Goal: Task Accomplishment & Management: Manage account settings

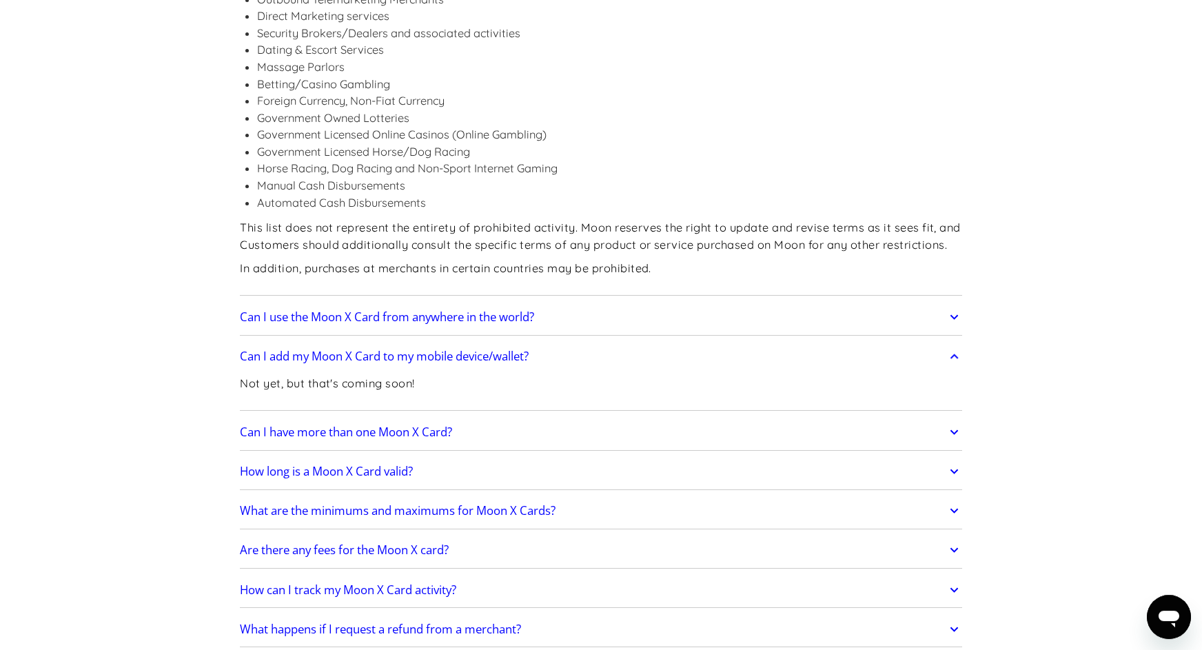
scroll to position [1721, 0]
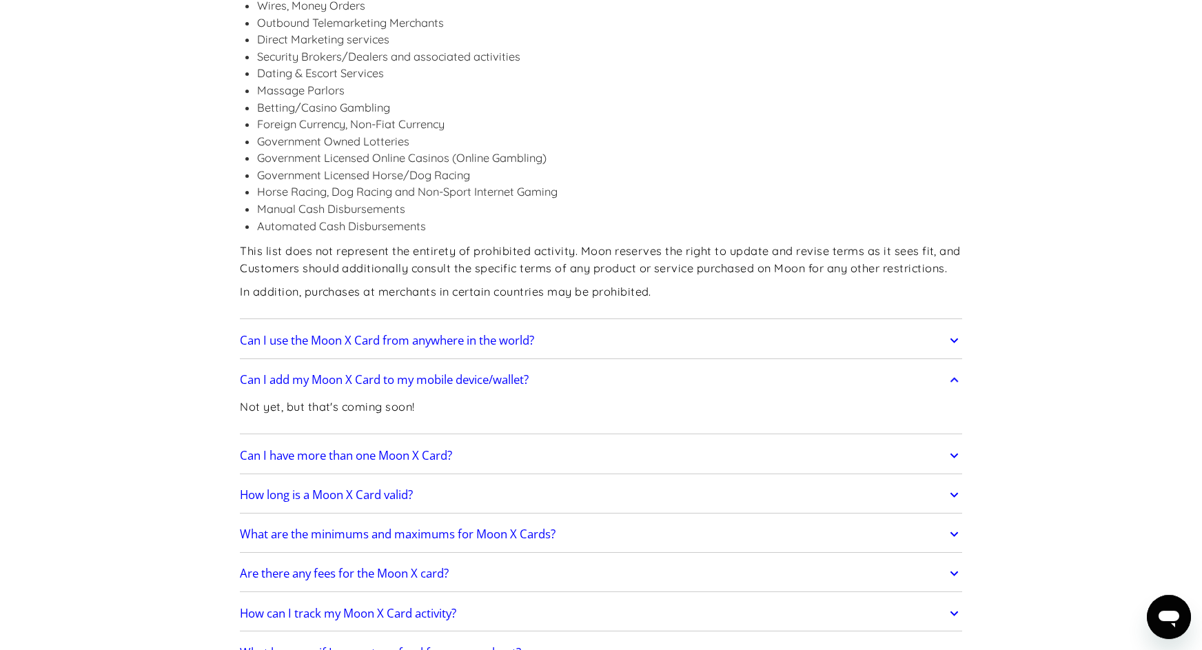
click at [466, 334] on h2 "Can I use the Moon X Card from anywhere in the world?" at bounding box center [387, 341] width 294 height 14
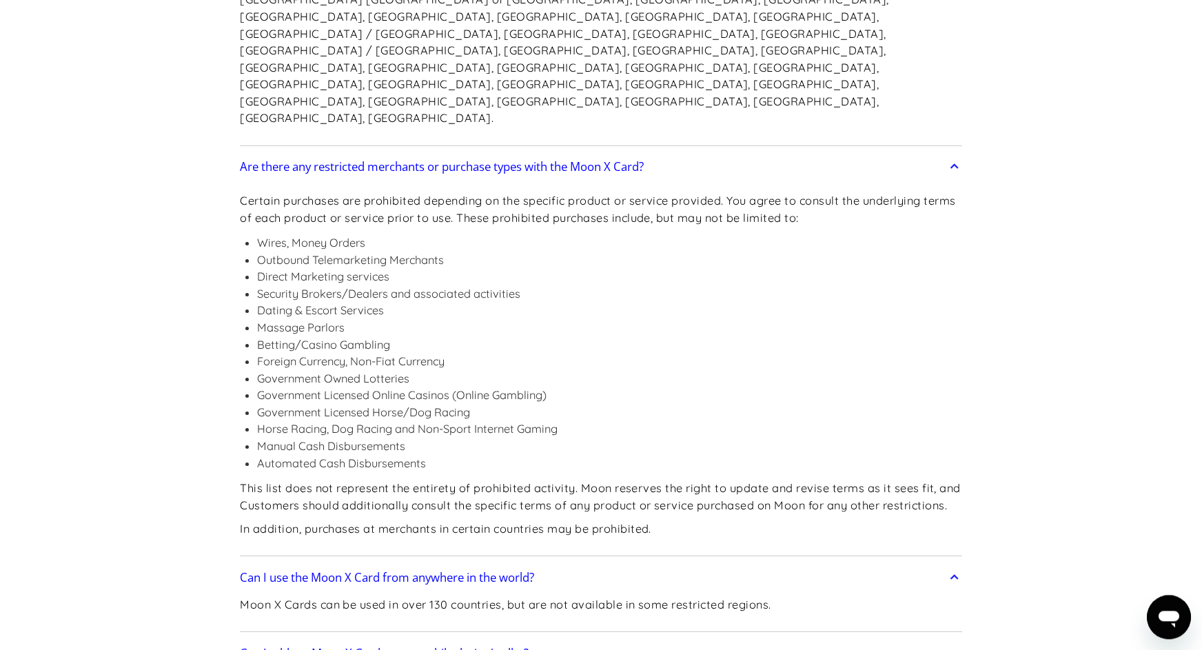
scroll to position [1480, 0]
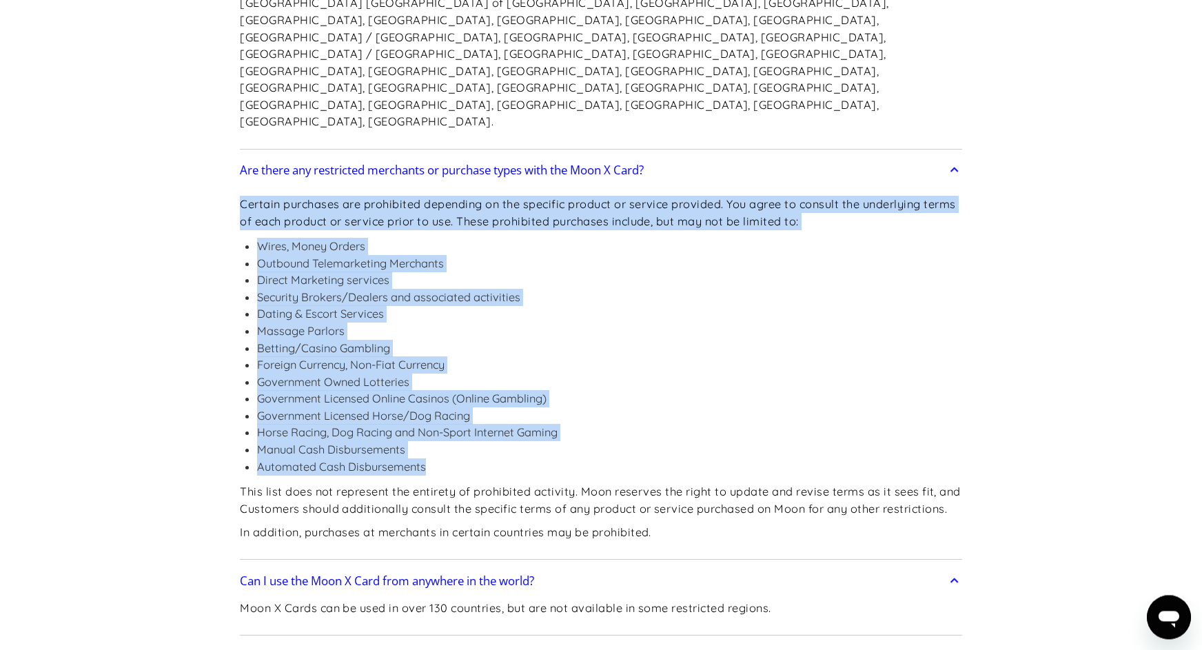
drag, startPoint x: 426, startPoint y: 348, endPoint x: 238, endPoint y: 85, distance: 323.0
click at [240, 185] on div "Certain purchases are prohibited depending on the specific product or service p…" at bounding box center [601, 370] width 722 height 371
click at [272, 374] on li "Government Owned Lotteries" at bounding box center [609, 382] width 705 height 17
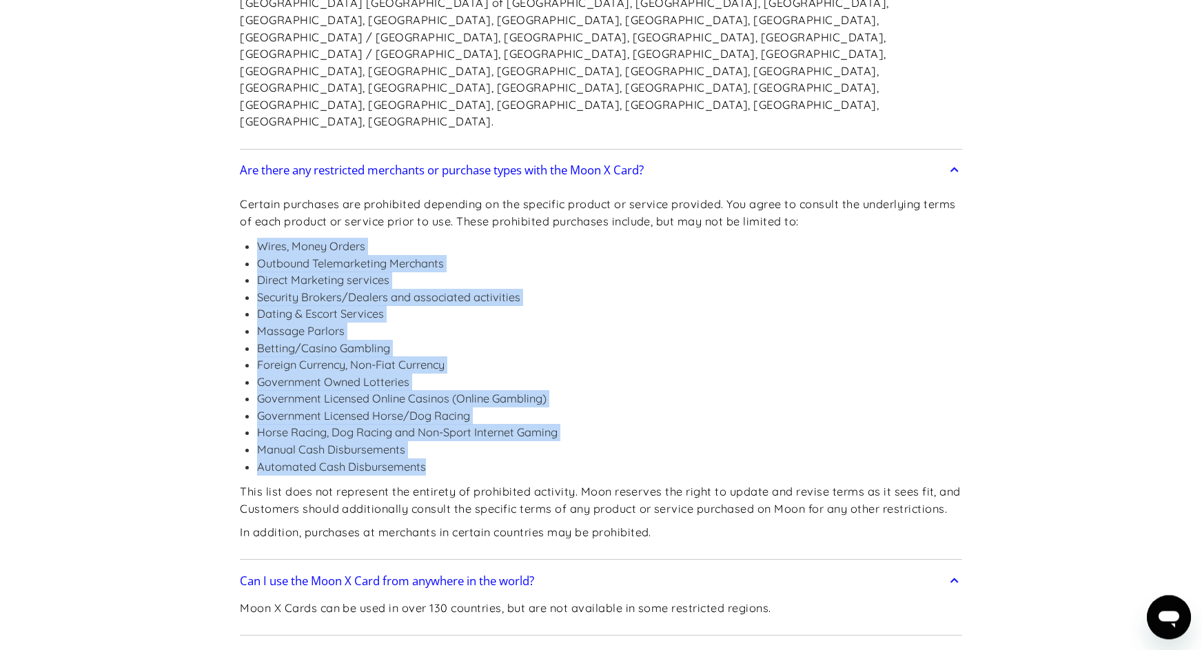
drag, startPoint x: 258, startPoint y: 125, endPoint x: 458, endPoint y: 348, distance: 299.2
click at [458, 348] on ul "Wires, Money Orders Outbound Telemarketing Merchants Direct Marketing services …" at bounding box center [601, 356] width 722 height 237
click at [425, 458] on li "Automated Cash Disbursements" at bounding box center [609, 466] width 705 height 17
drag, startPoint x: 429, startPoint y: 348, endPoint x: 258, endPoint y: 125, distance: 281.1
click at [258, 238] on ul "Wires, Money Orders Outbound Telemarketing Merchants Direct Marketing services …" at bounding box center [601, 356] width 722 height 237
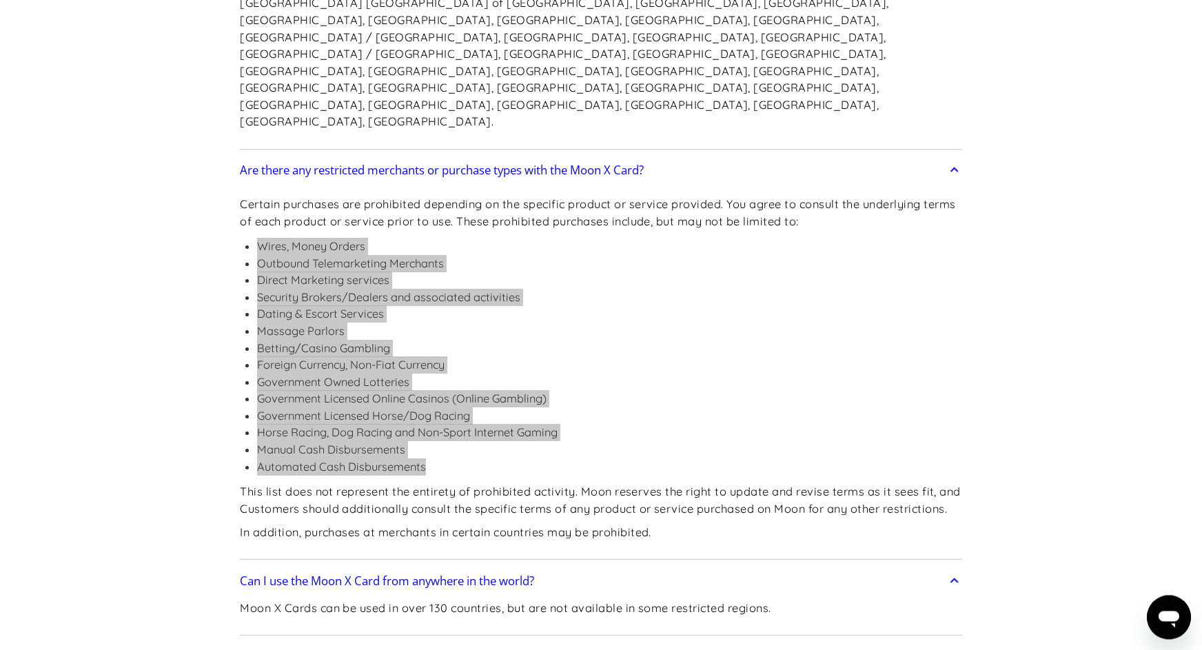
click at [1163, 621] on icon "Open messaging window" at bounding box center [1169, 619] width 21 height 17
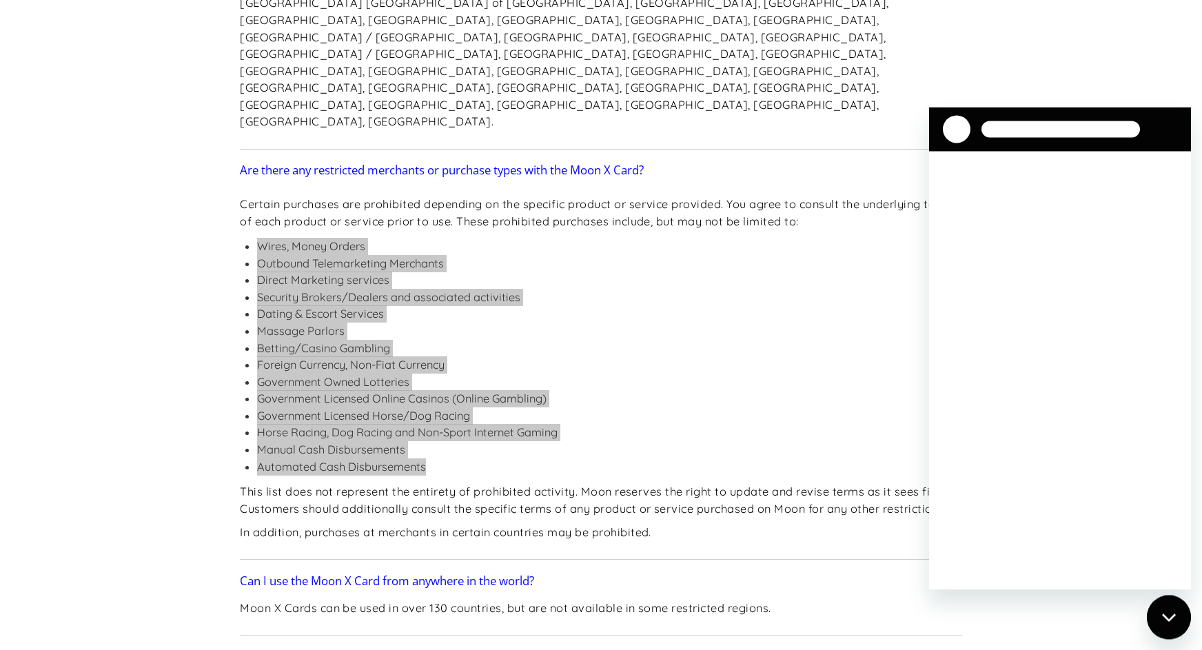
scroll to position [0, 0]
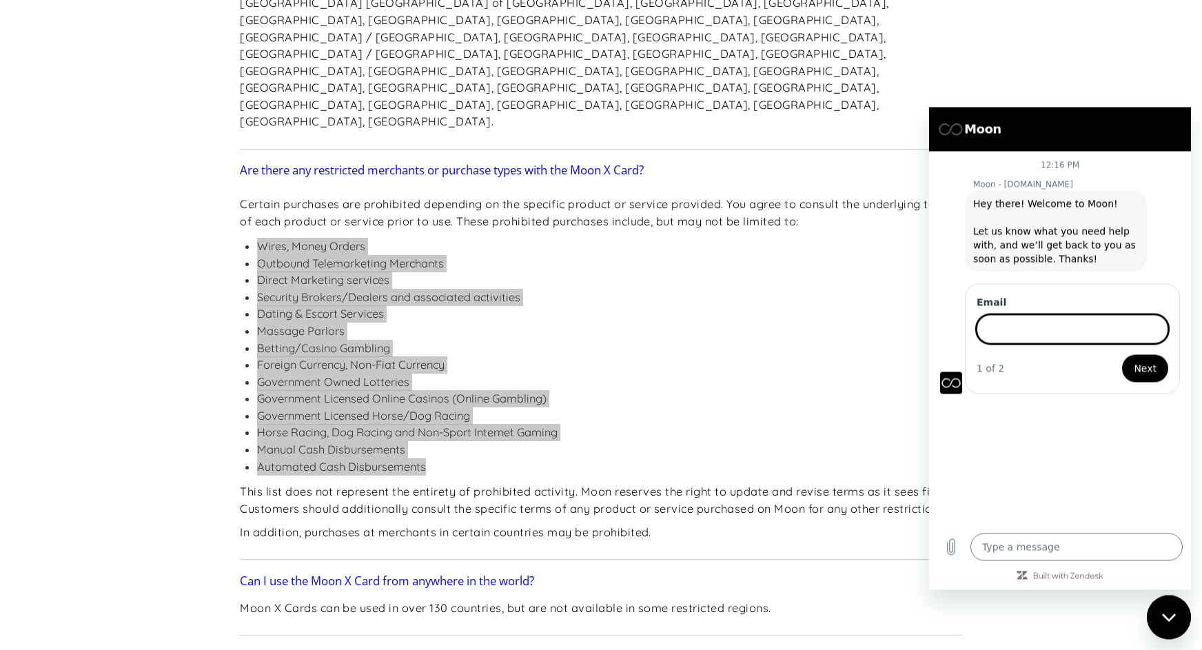
type textarea "x"
click at [1054, 323] on input "Email" at bounding box center [1073, 327] width 192 height 29
type input "[EMAIL_ADDRESS][DOMAIN_NAME]"
click at [1122, 353] on button "Next" at bounding box center [1145, 367] width 46 height 28
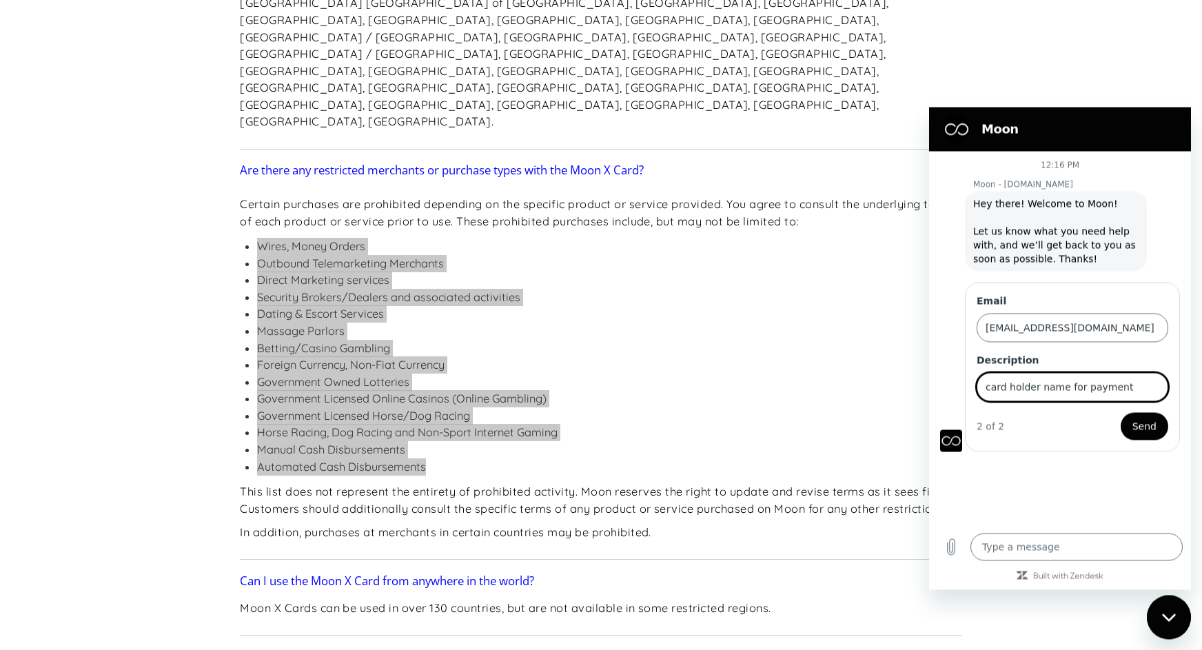
type input "card holder name for payment"
click at [1121, 412] on button "Send" at bounding box center [1145, 426] width 48 height 28
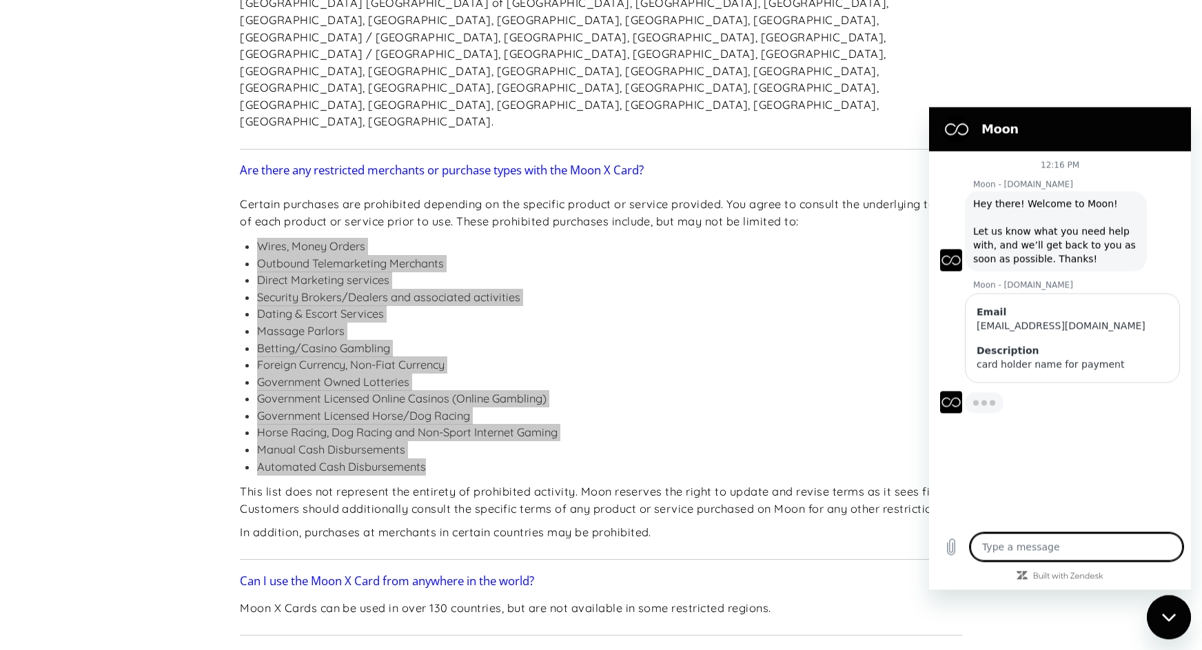
type textarea "x"
click at [1030, 366] on div "card holder name for payment" at bounding box center [1073, 364] width 192 height 14
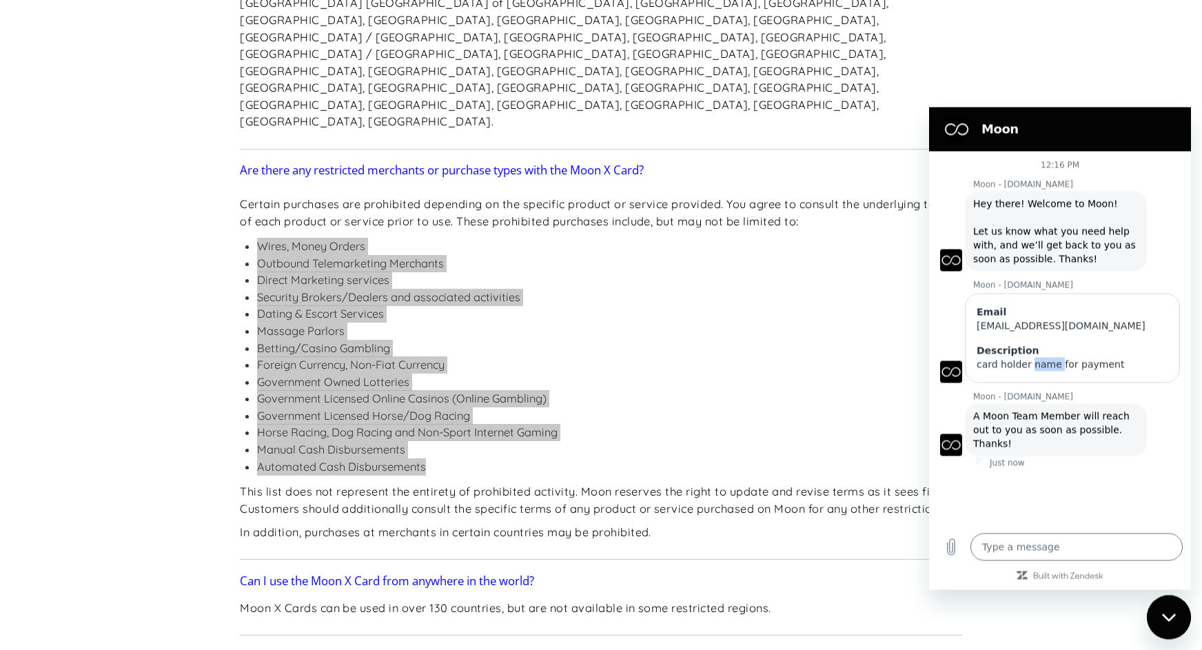
click at [1030, 366] on div "card holder name for payment" at bounding box center [1073, 364] width 192 height 14
click at [1014, 541] on textarea at bounding box center [1076, 547] width 212 height 28
type textarea "m"
type textarea "x"
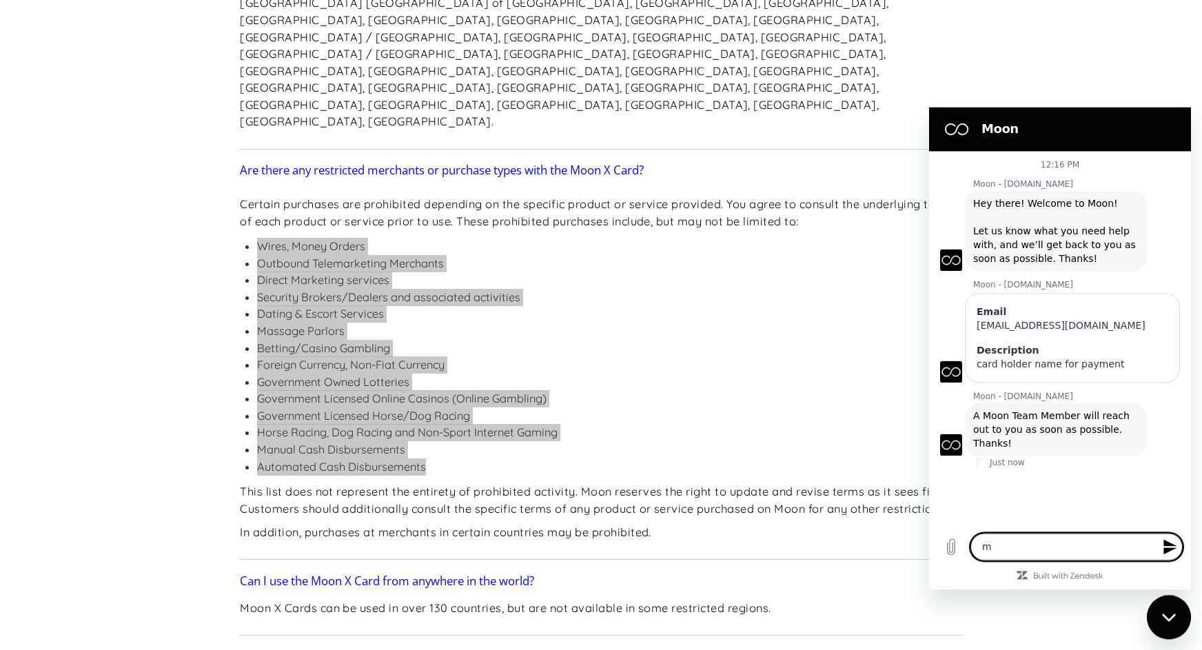
type textarea "ma"
type textarea "x"
type textarea "man"
type textarea "x"
type textarea "many"
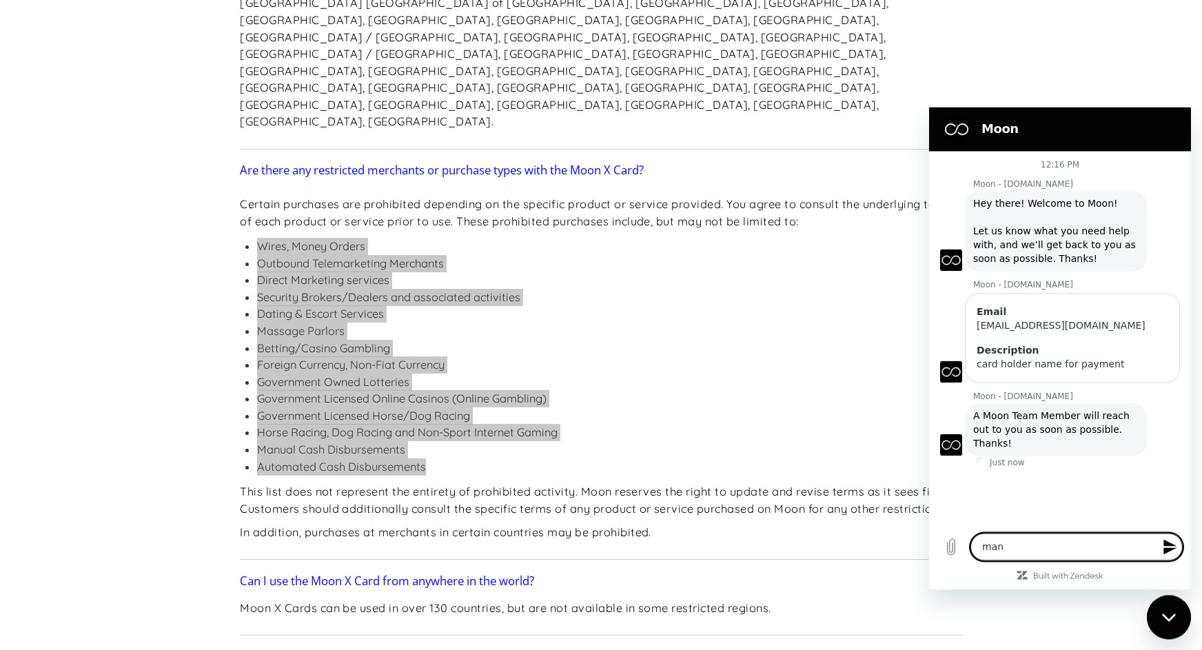
type textarea "x"
type textarea "many"
type textarea "x"
type textarea "many s"
type textarea "x"
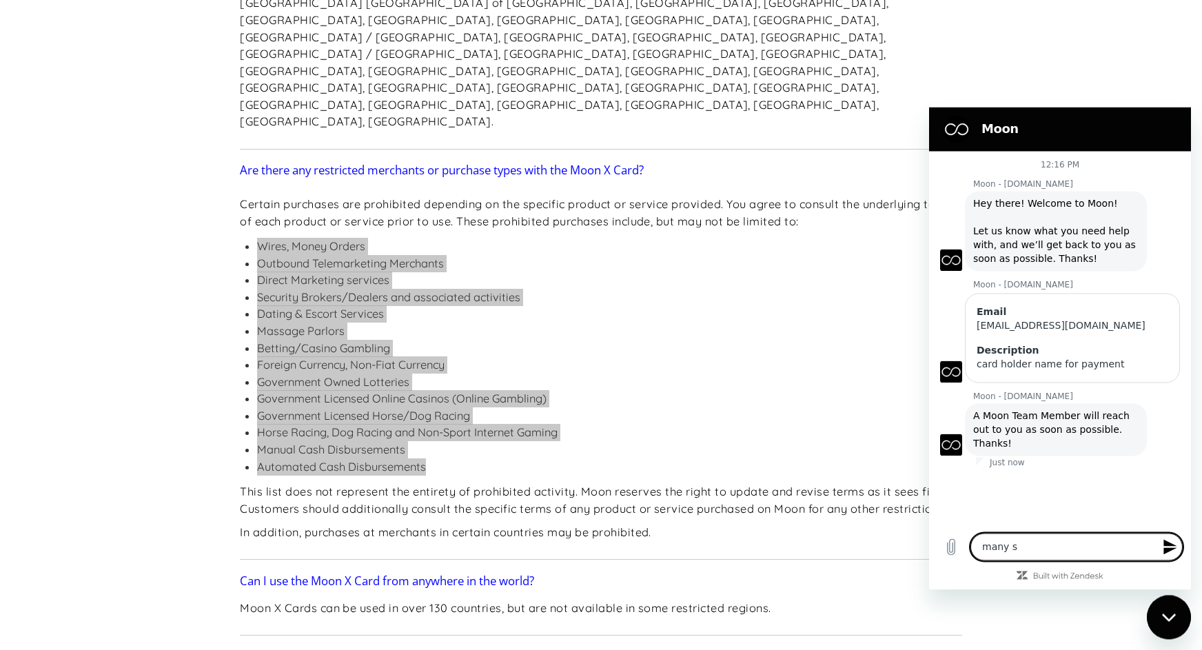
type textarea "many si"
type textarea "x"
type textarea "many sit"
type textarea "x"
type textarea "many site"
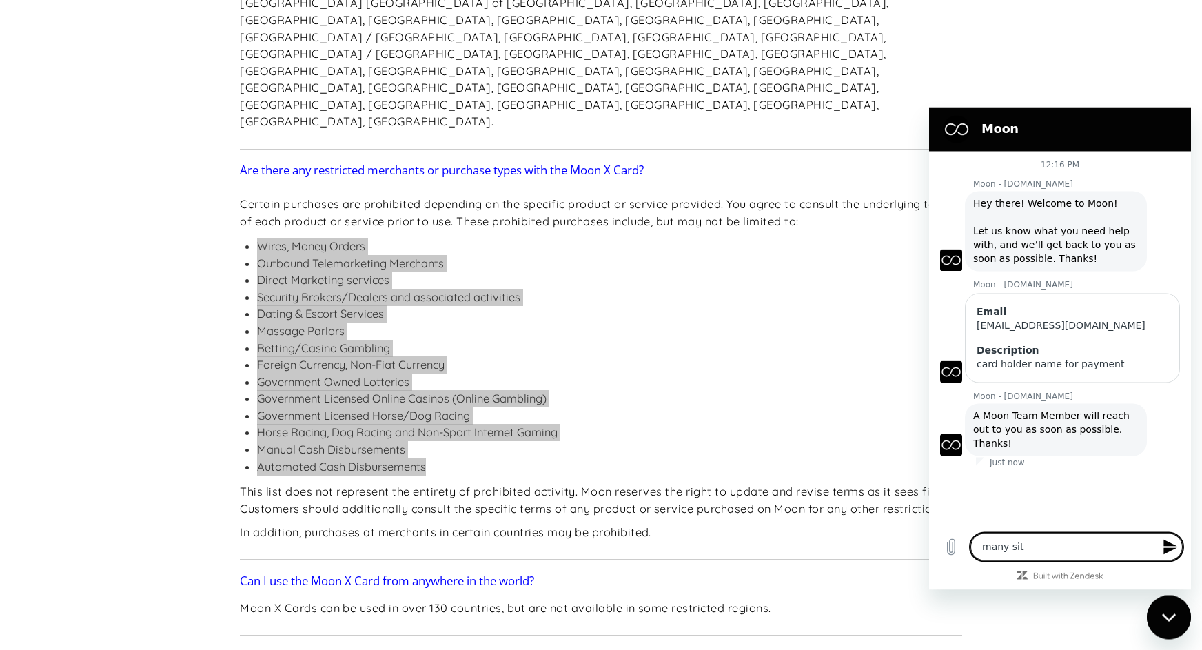
type textarea "x"
type textarea "many sites"
type textarea "x"
type textarea "many sites"
type textarea "x"
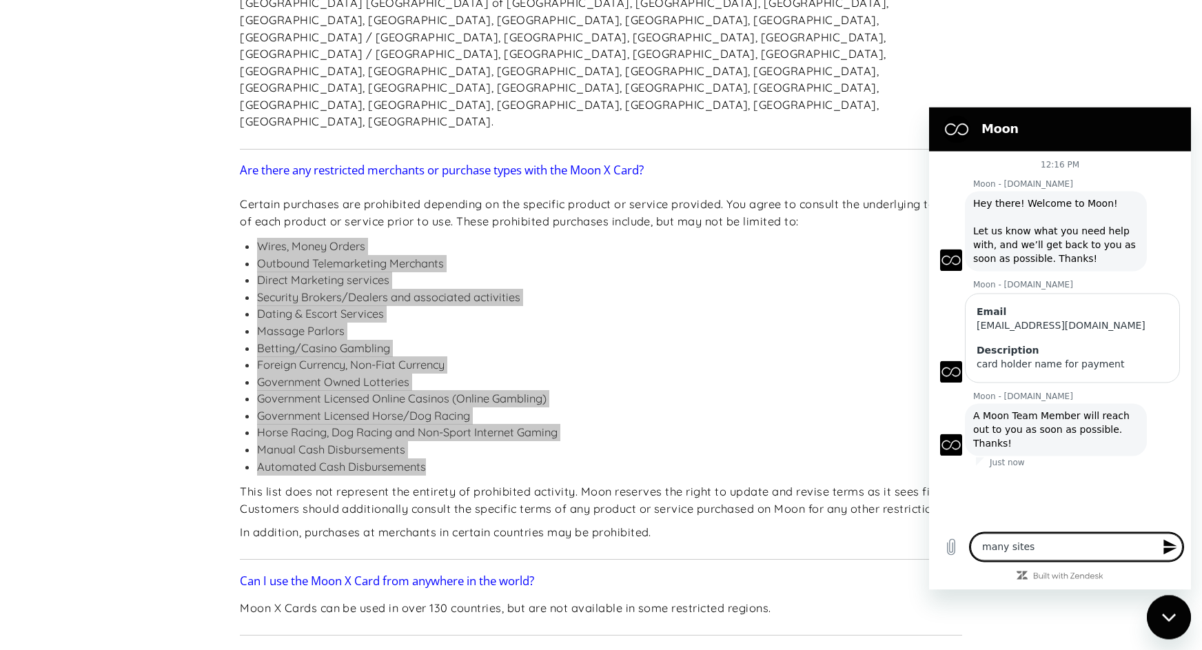
type textarea "many sites n"
type textarea "x"
type textarea "many sites ne"
type textarea "x"
type textarea "many sites nee"
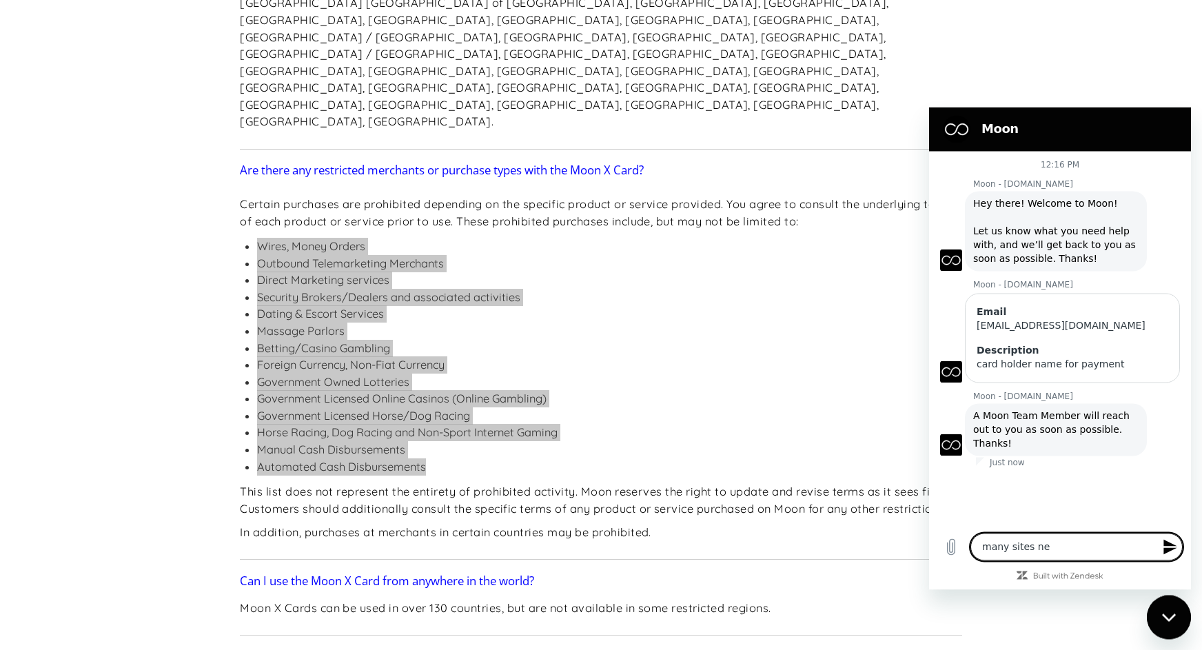
type textarea "x"
type textarea "many sites need"
type textarea "x"
type textarea "many sites need"
type textarea "x"
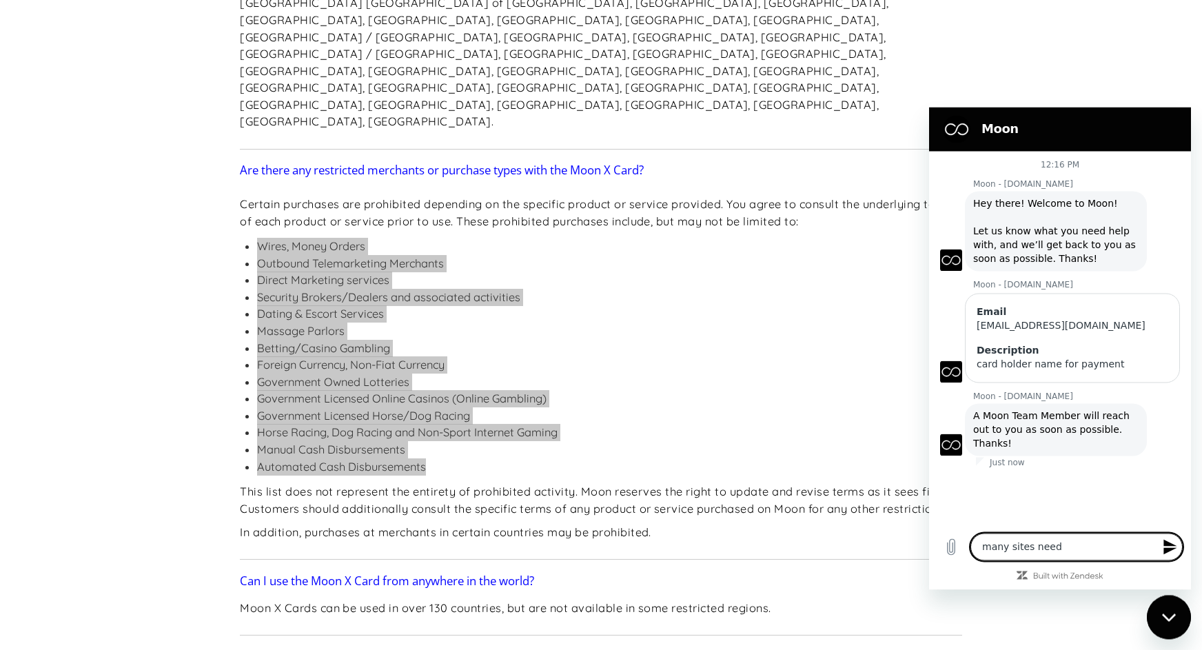
type textarea "many sites need t"
type textarea "x"
type textarea "many sites need to"
type textarea "x"
type textarea "many sites need to"
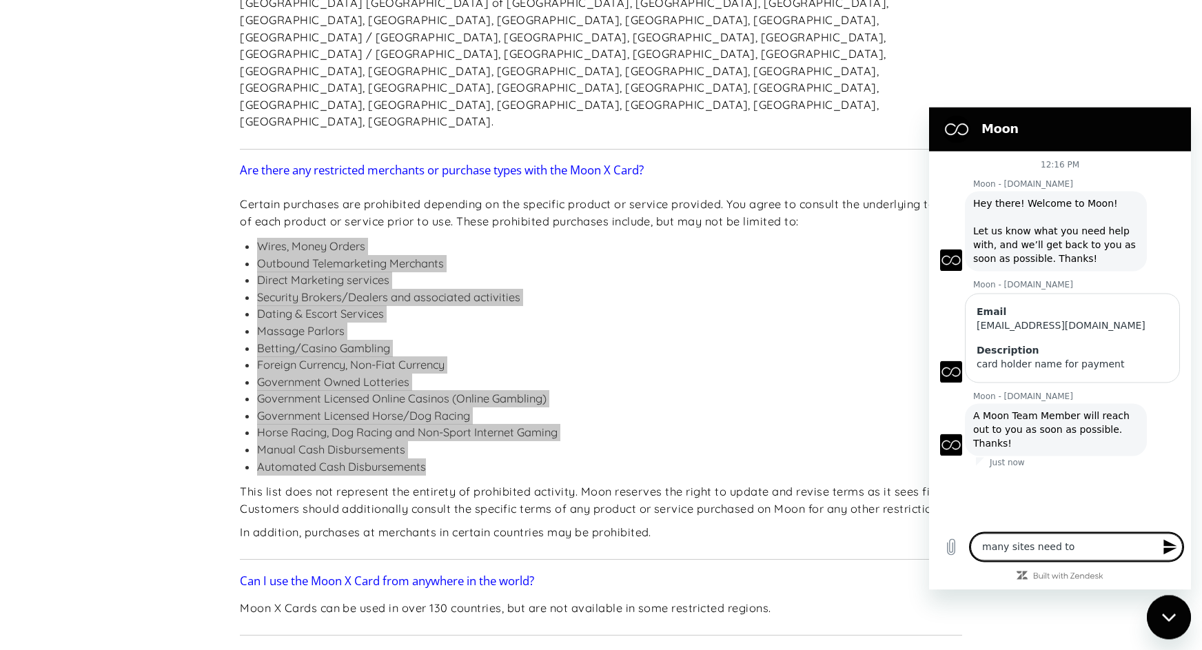
type textarea "x"
type textarea "many sites need to s"
type textarea "x"
type textarea "many sites need to se"
type textarea "x"
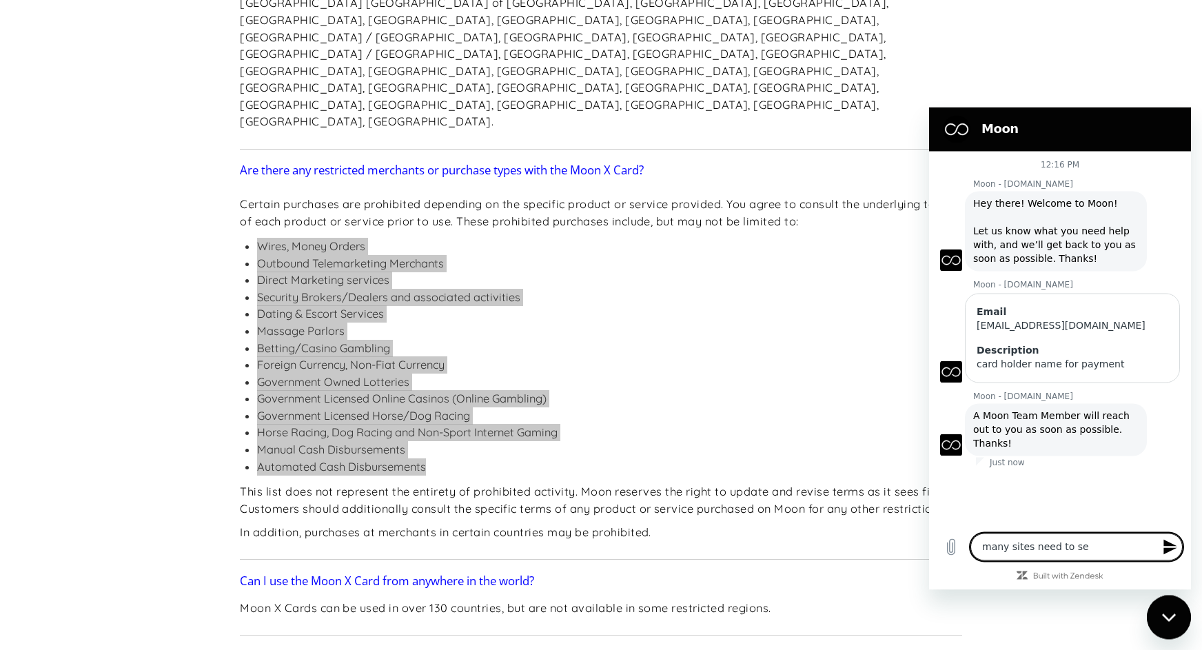
type textarea "many sites need to ser"
type textarea "x"
type textarea "many sites need to sert"
type textarea "x"
type textarea "many sites need to sert"
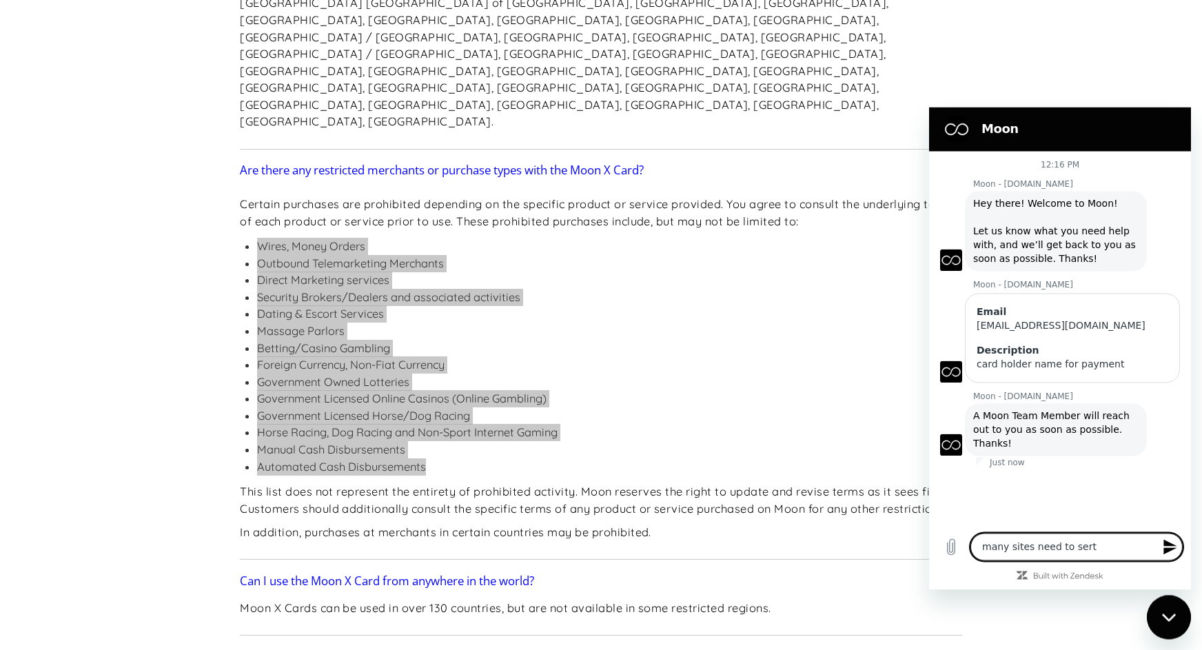
type textarea "x"
type textarea "many sites need to sert"
type textarea "x"
type textarea "many sites need to ser"
type textarea "x"
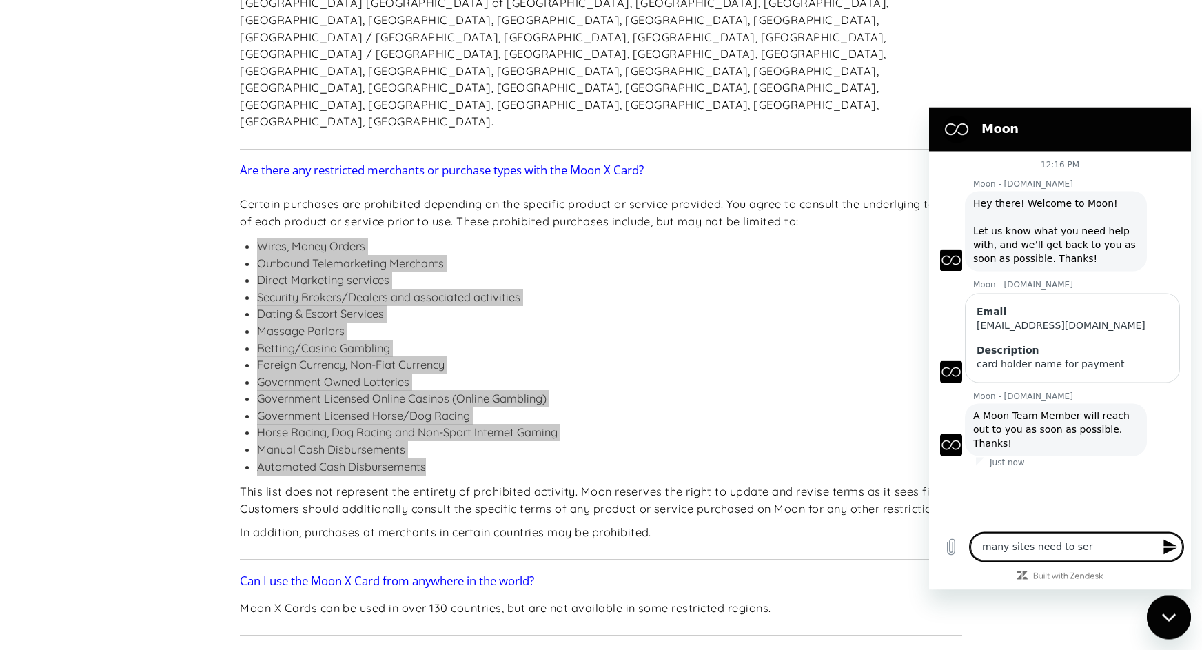
type textarea "many sites need to se"
type textarea "x"
type textarea "many sites need to set"
type textarea "x"
type textarea "many sites need to set"
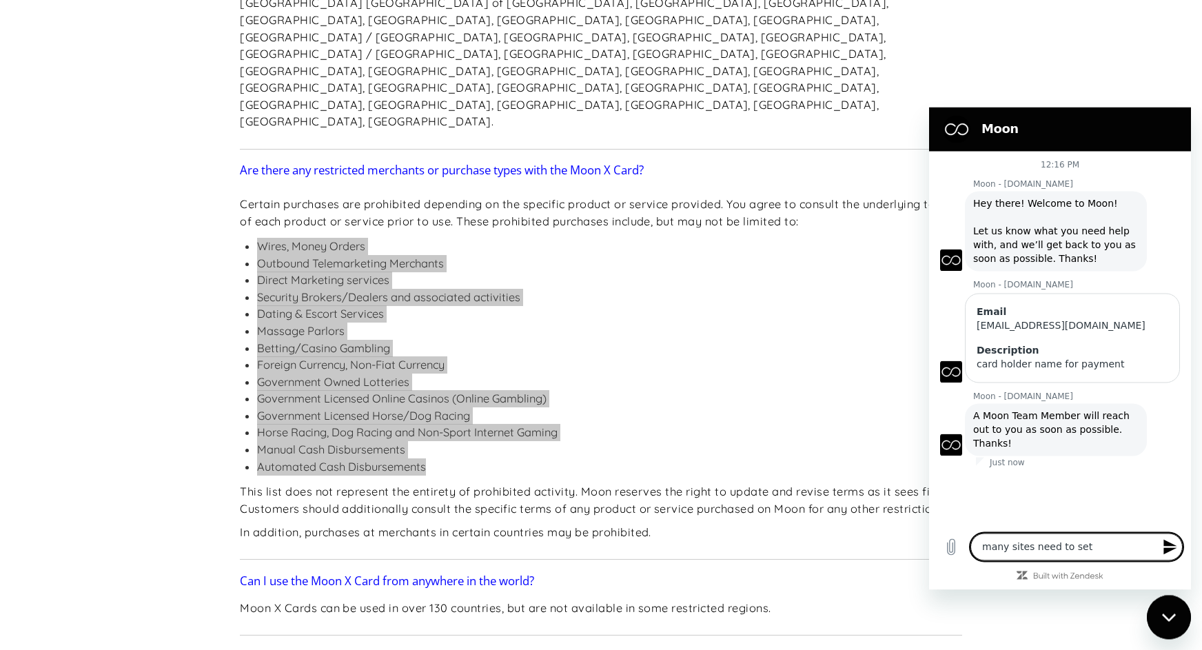
type textarea "x"
type textarea "many sites need to set c"
type textarea "x"
type textarea "many sites need to set ca"
type textarea "x"
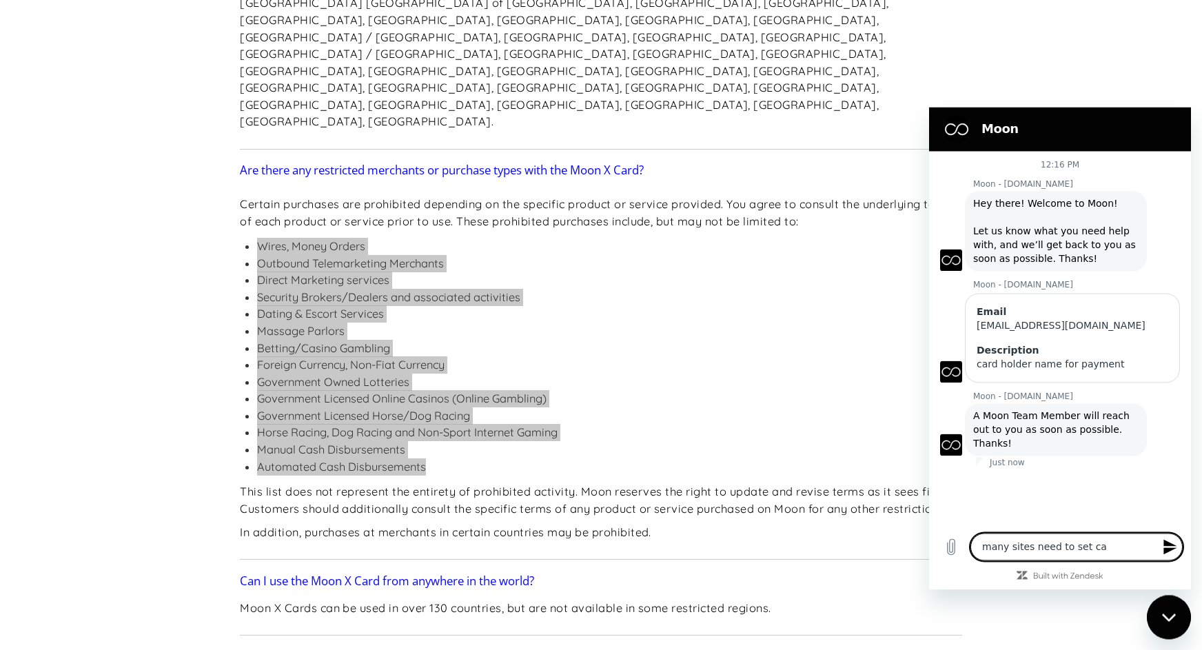
type textarea "many sites need to set car"
type textarea "x"
type textarea "many sites need to set card"
type textarea "x"
type textarea "many sites need to set card"
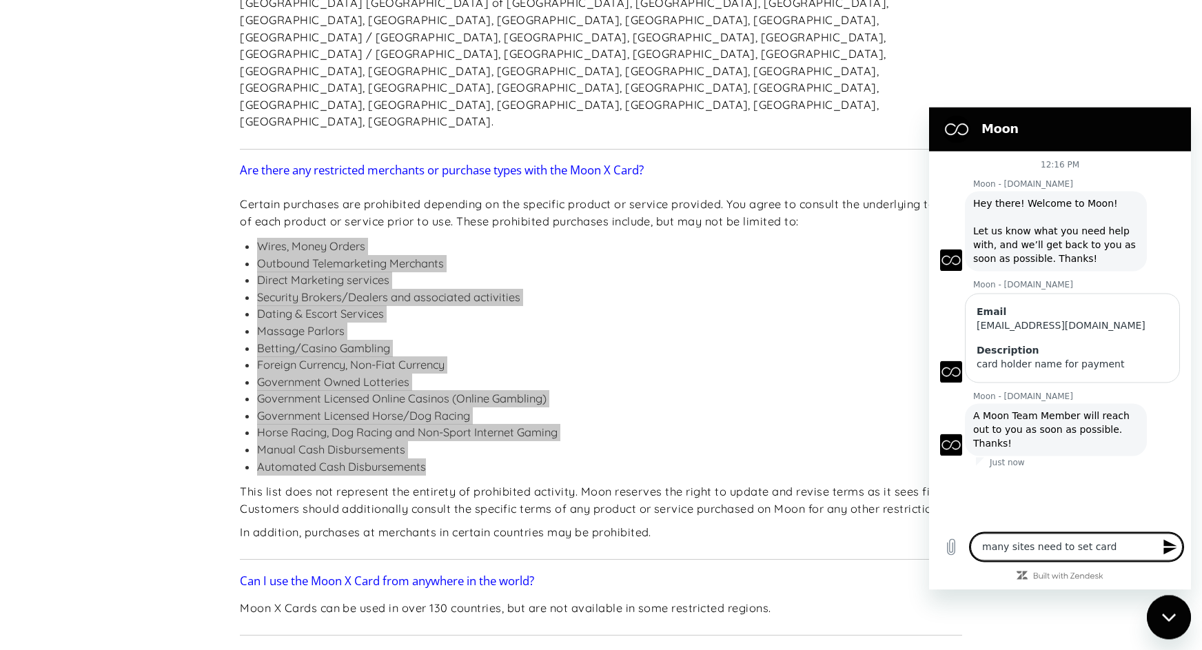
type textarea "x"
type textarea "many sites need to set card h"
type textarea "x"
type textarea "many sites need to set card ho"
type textarea "x"
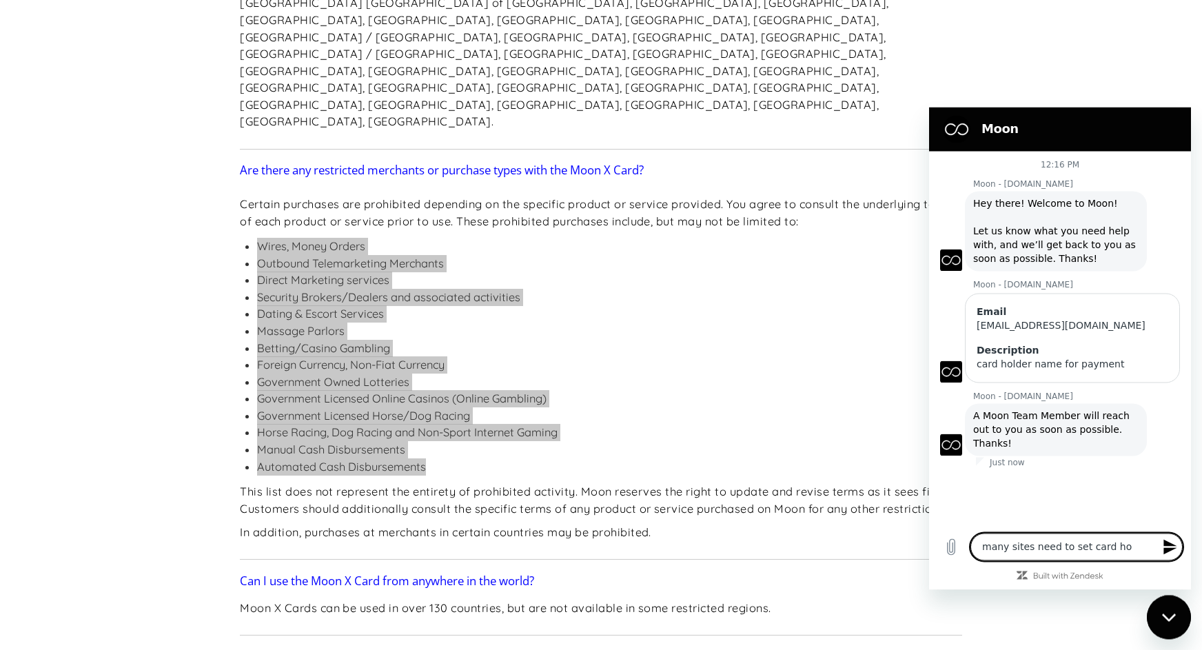
type textarea "many sites need to set card hol"
type textarea "x"
type textarea "many sites need to set card hold"
type textarea "x"
type textarea "many sites need to set card holde"
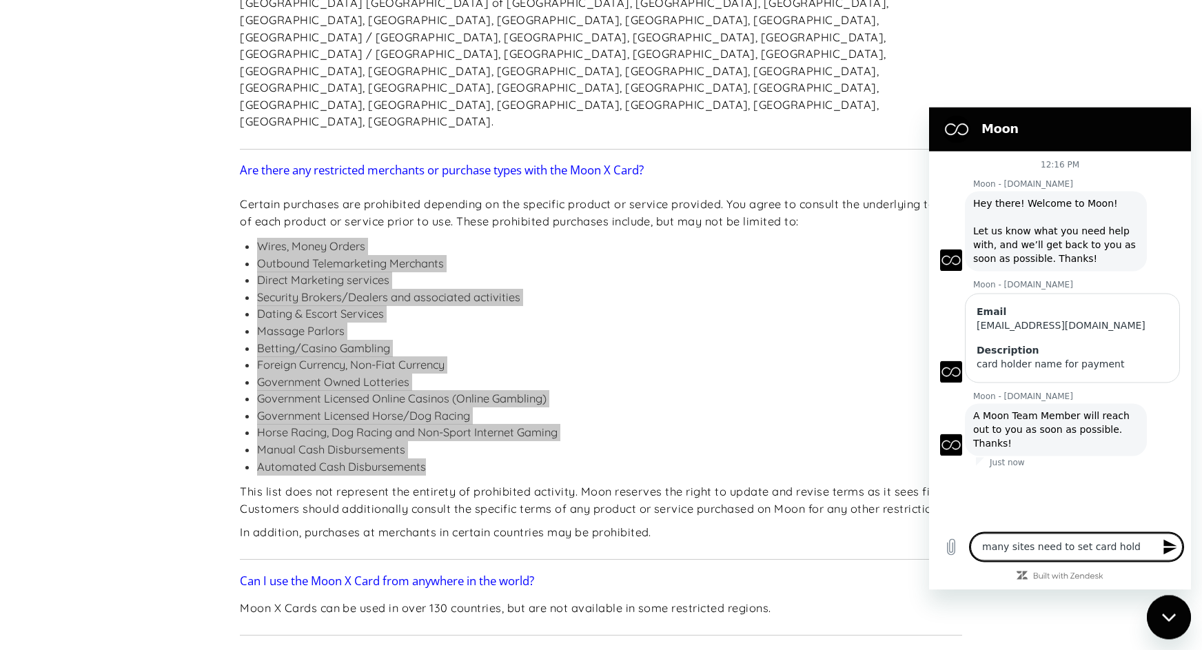
type textarea "x"
type textarea "many sites need to set card holder"
type textarea "x"
type textarea "many sites need to set card holder"
type textarea "x"
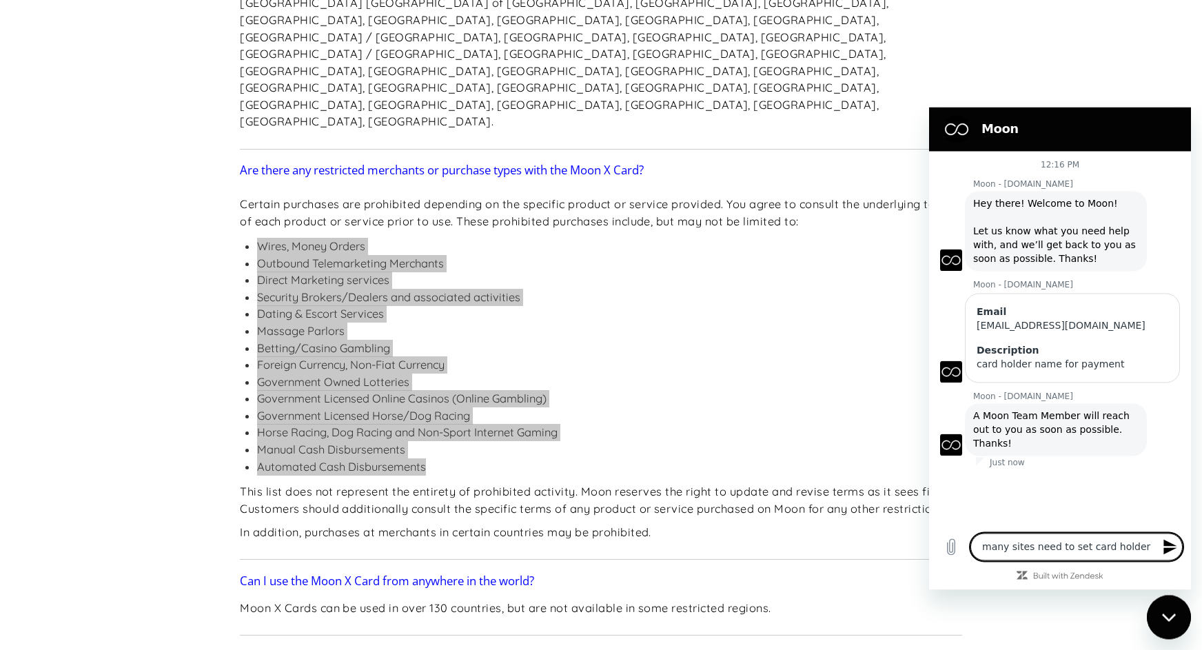
type textarea "many sites need to set card holder n"
type textarea "x"
type textarea "many sites need to set card holder nm"
type textarea "x"
type textarea "many sites need to set card holder nma"
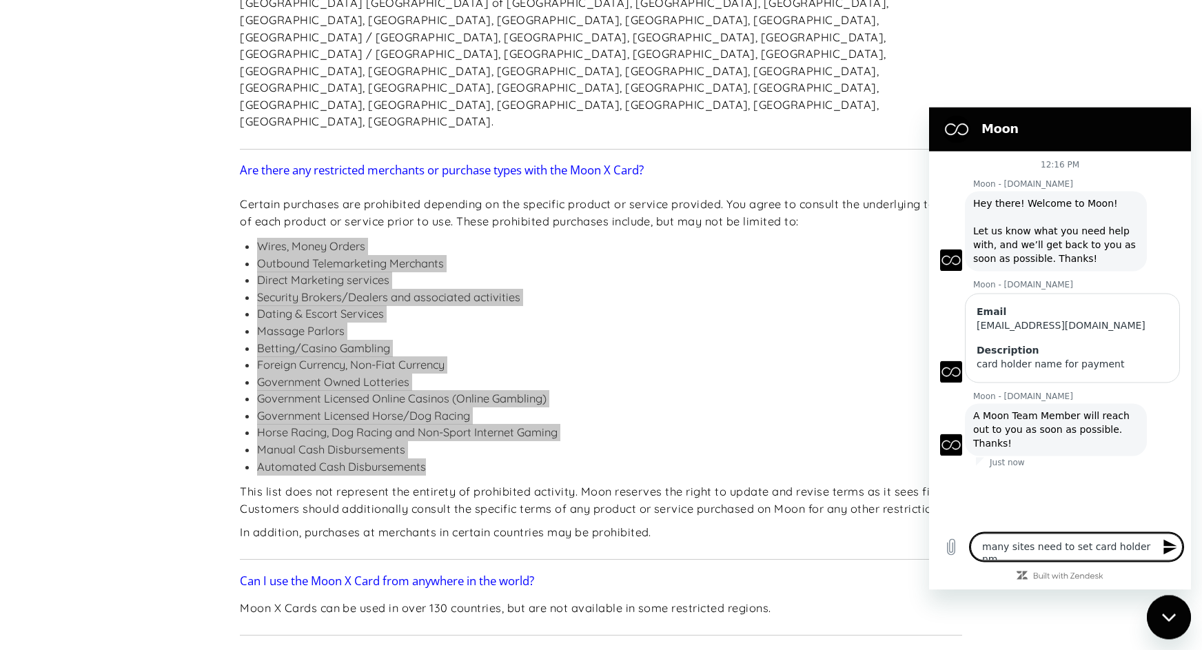
type textarea "x"
type textarea "many sites need to set card holder nmae"
type textarea "x"
type textarea "many sites need to set card holder nmae"
type textarea "x"
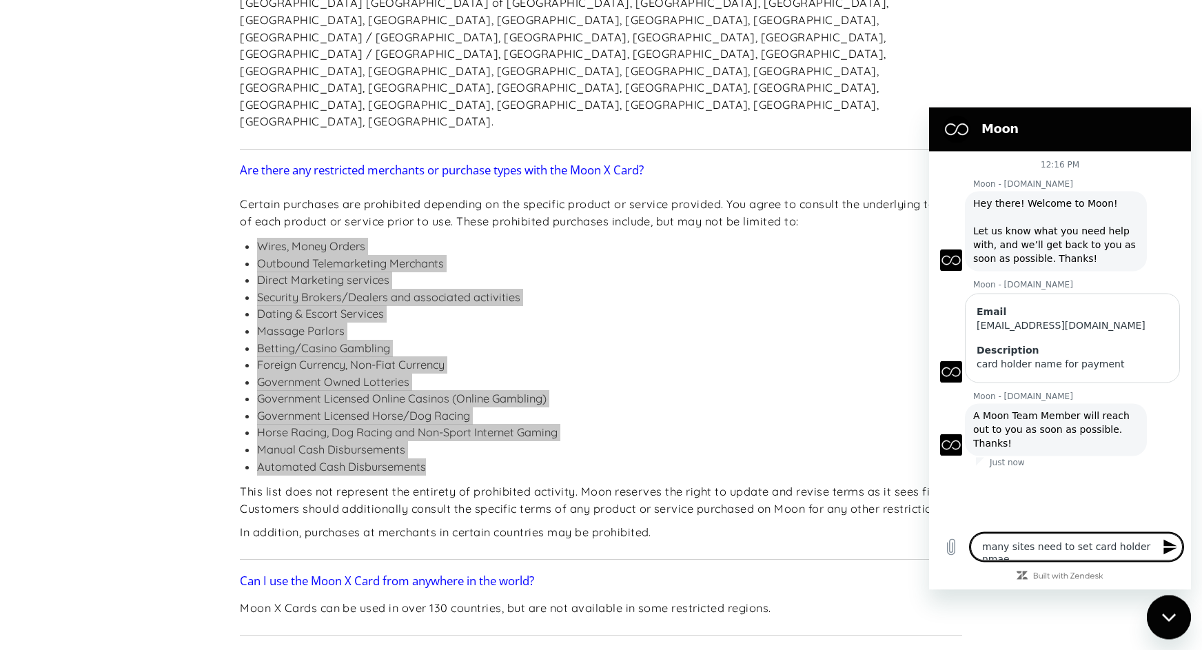
type textarea "many sites need to set card holder nmae"
type textarea "x"
type textarea "many sites need to set card holder nma"
type textarea "x"
type textarea "many sites need to set card holder nm"
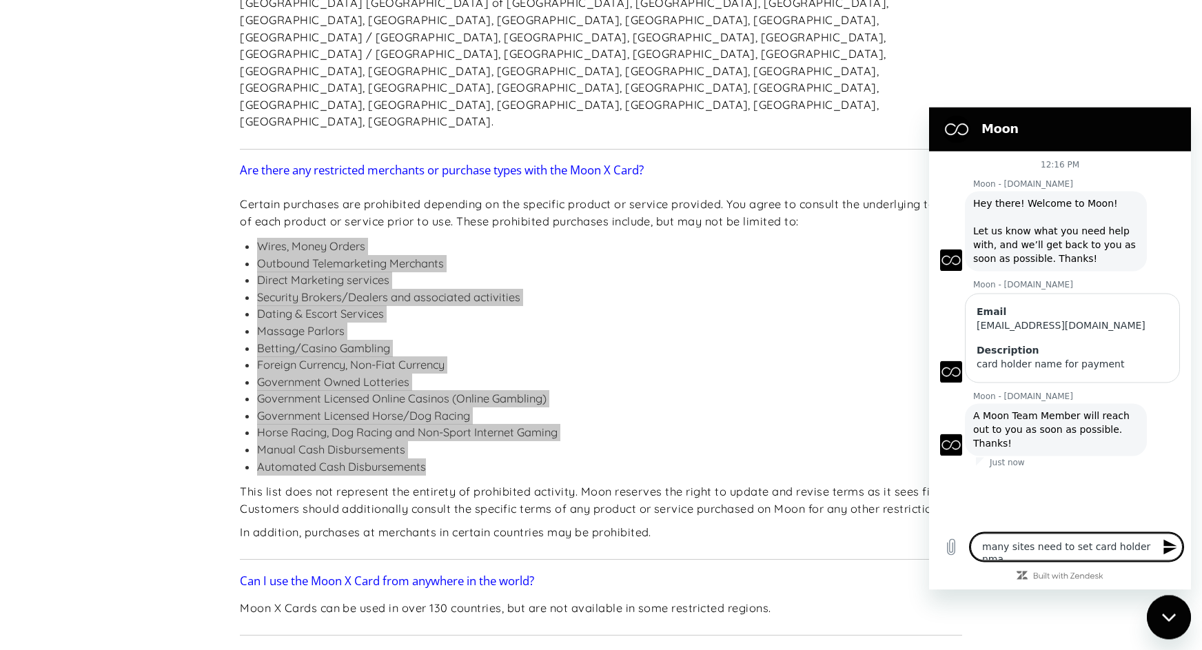
type textarea "x"
type textarea "many sites need to set card holder n"
type textarea "x"
type textarea "many sites need to set card holder na"
type textarea "x"
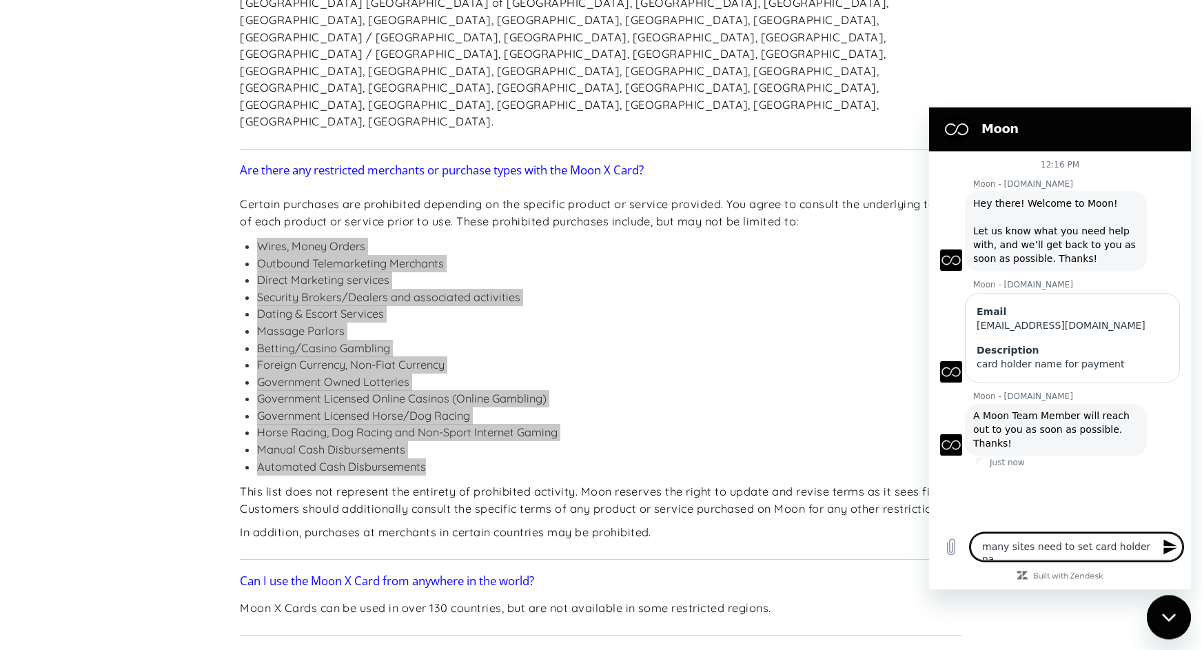
type textarea "many sites need to set card holder nam"
type textarea "x"
type textarea "many sites need to set card holder name"
type textarea "x"
type textarea "many sites need to set card holder name,"
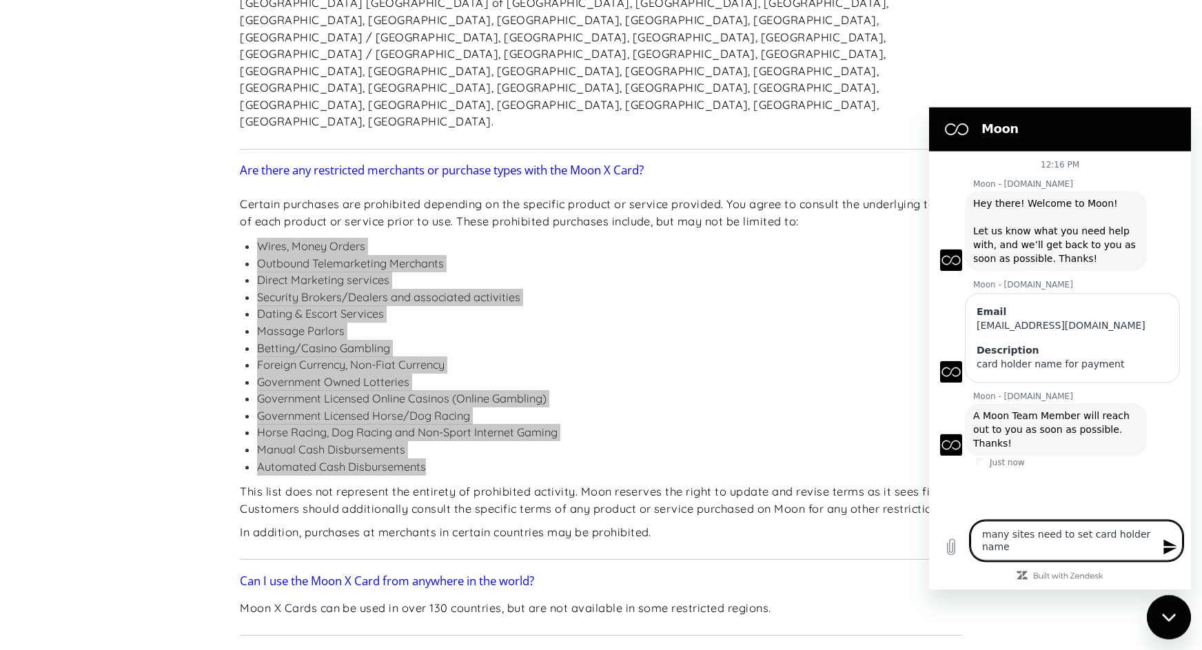
type textarea "x"
type textarea "many sites need to set card holder name,"
type textarea "x"
type textarea "many sites need to set card holder name, w"
type textarea "x"
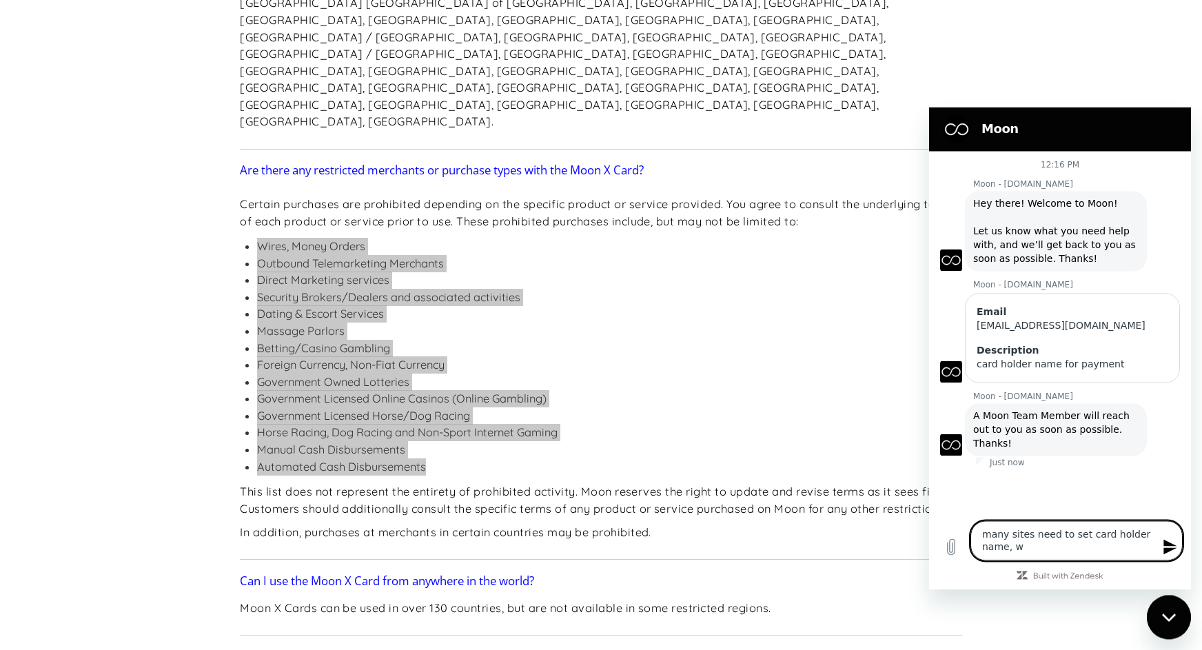
type textarea "many sites need to set card holder name, wh"
type textarea "x"
type textarea "many sites need to set card holder name, wha"
type textarea "x"
type textarea "many sites need to set card holder name, what"
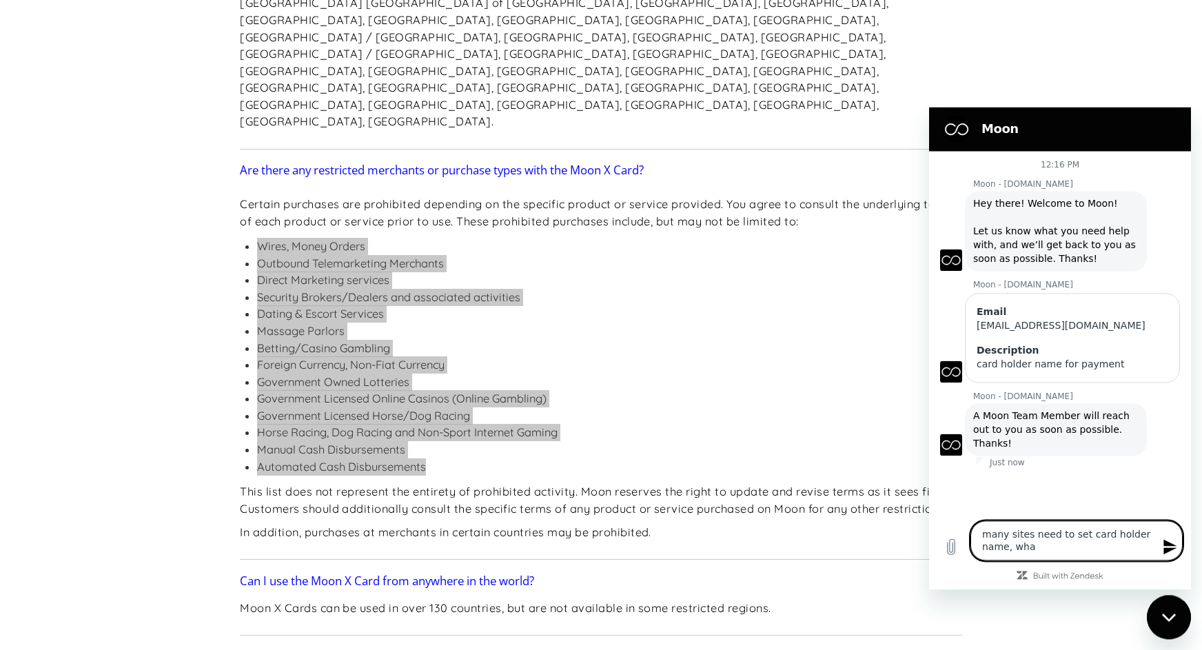
type textarea "x"
type textarea "many sites need to set card holder name, what"
type textarea "x"
type textarea "many sites need to set card holder name, what a"
type textarea "x"
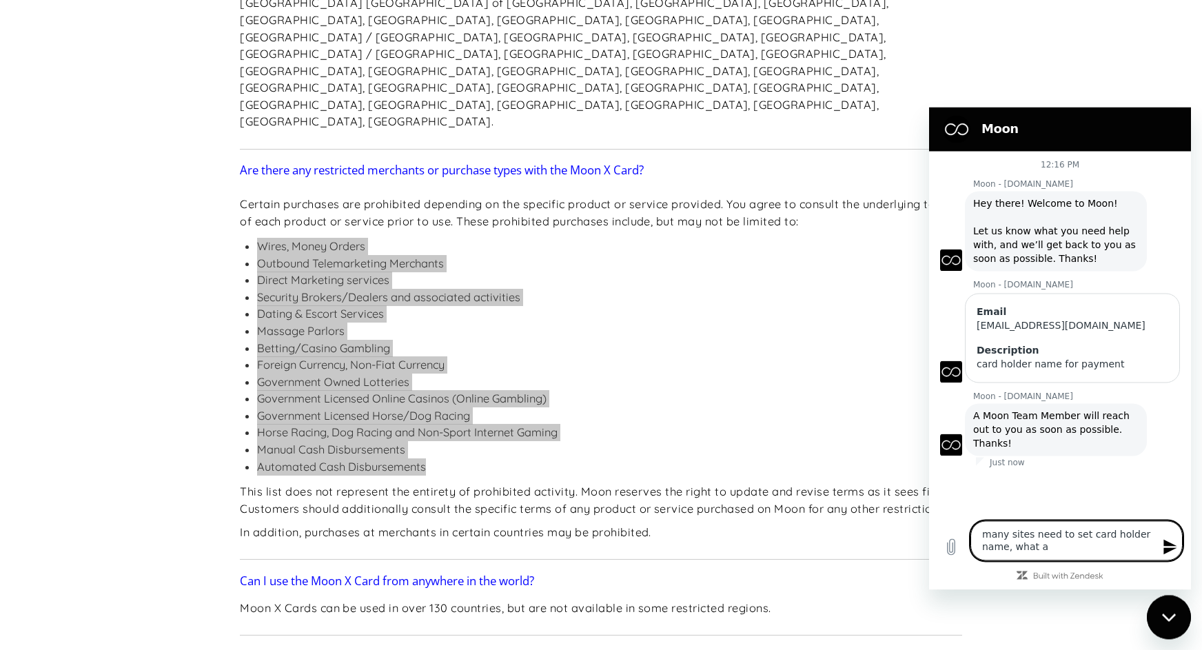
type textarea "many sites need to set card holder name, what am"
type textarea "x"
type textarea "many sites need to set card holder name, what am"
type textarea "x"
type textarea "many sites need to set card holder name, what am i"
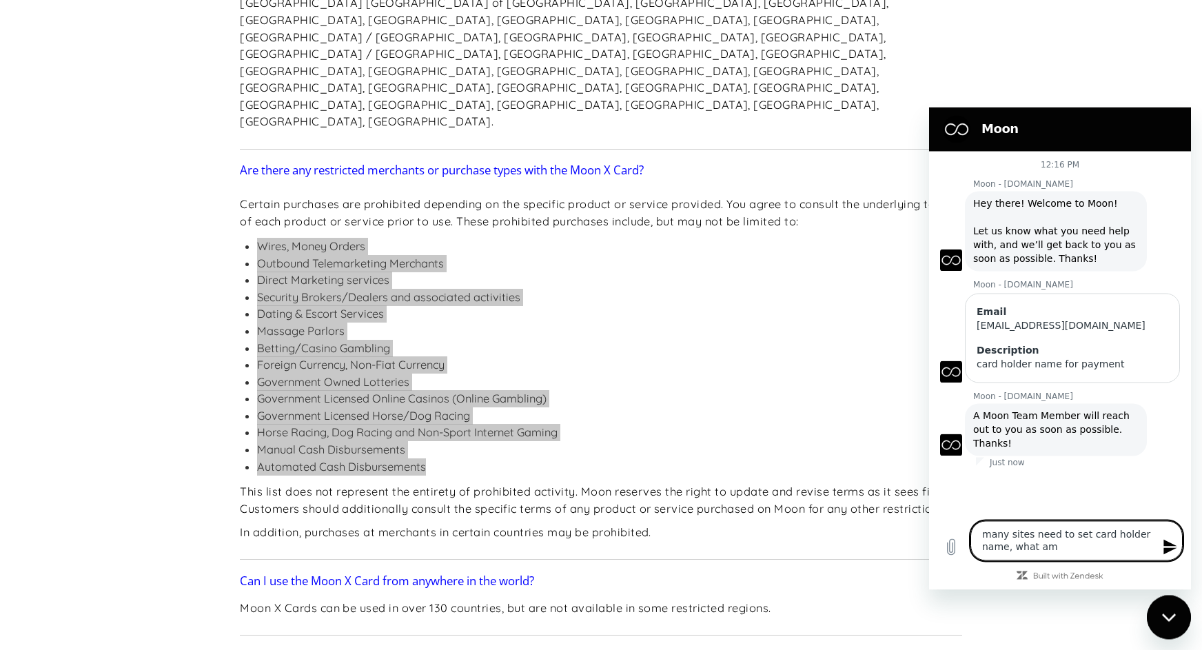
type textarea "x"
type textarea "many sites need to set card holder name, what am i"
type textarea "x"
type textarea "many sites need to set card holder name, what am i d"
type textarea "x"
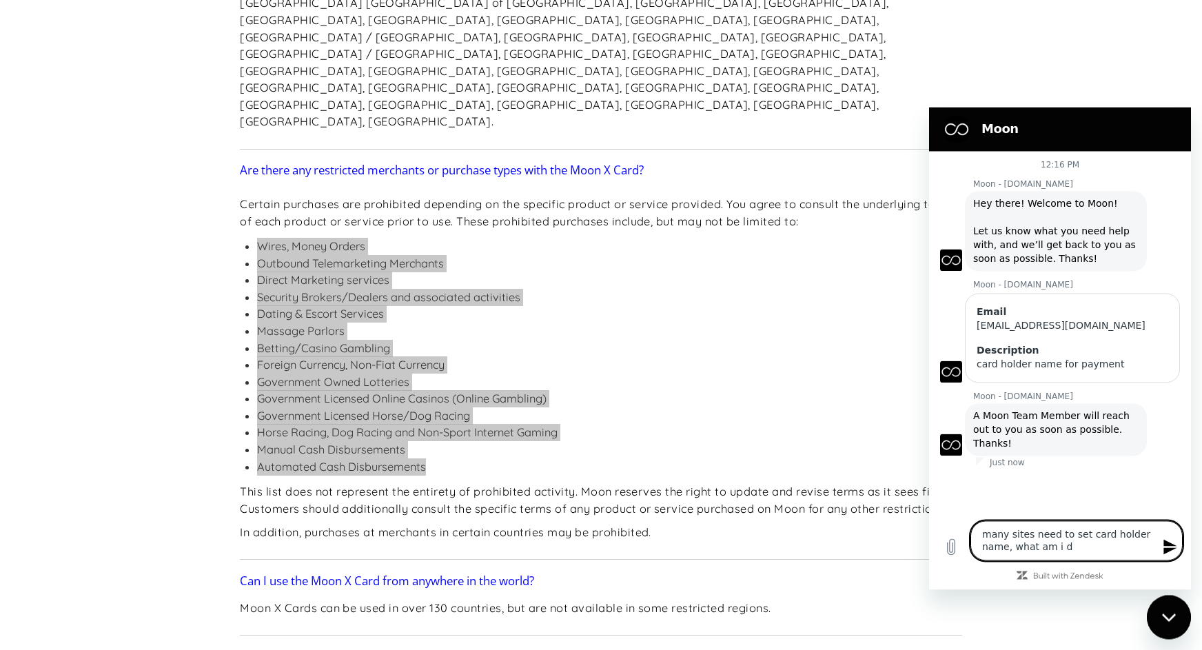
type textarea "many sites need to set card holder name, what am i do"
type textarea "x"
type textarea "many sites need to set card holder name, what am i do?"
type textarea "x"
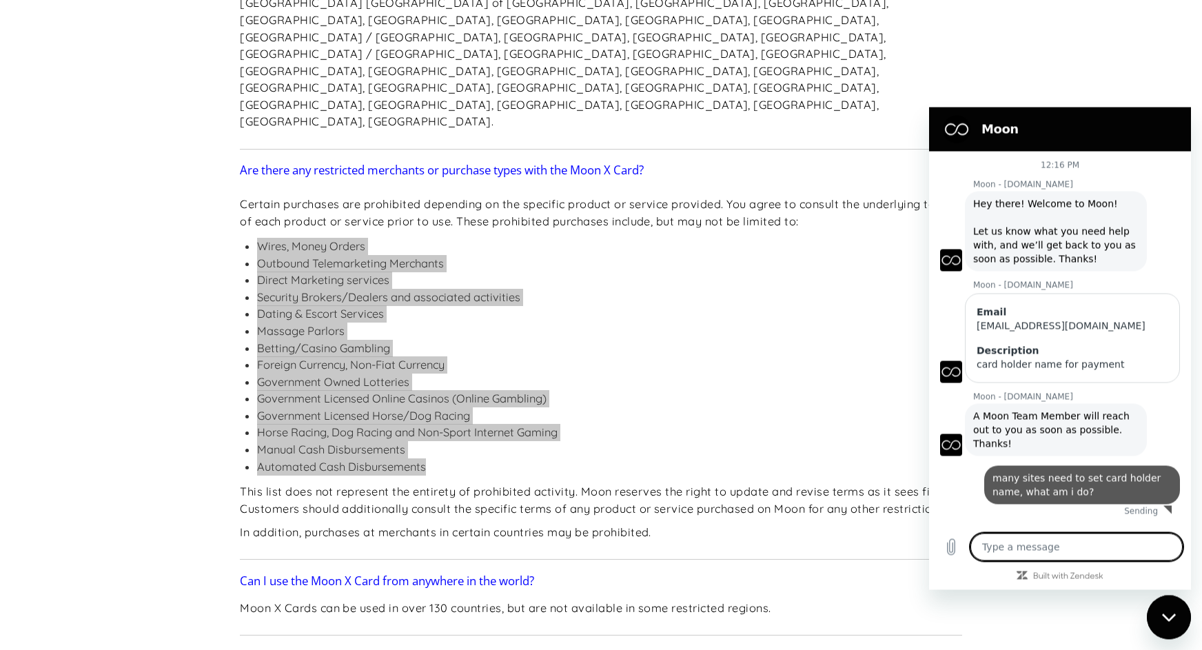
type textarea "x"
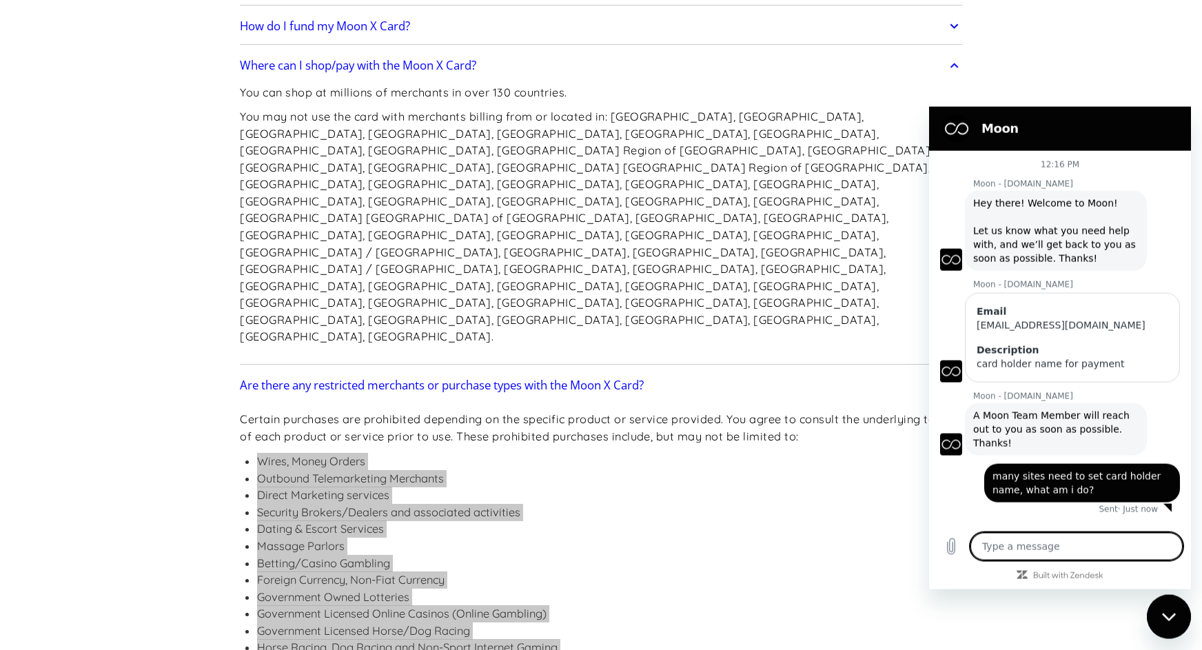
scroll to position [1265, 0]
click at [1026, 542] on textarea at bounding box center [1076, 547] width 212 height 28
type textarea "a"
type textarea "x"
type textarea "ap"
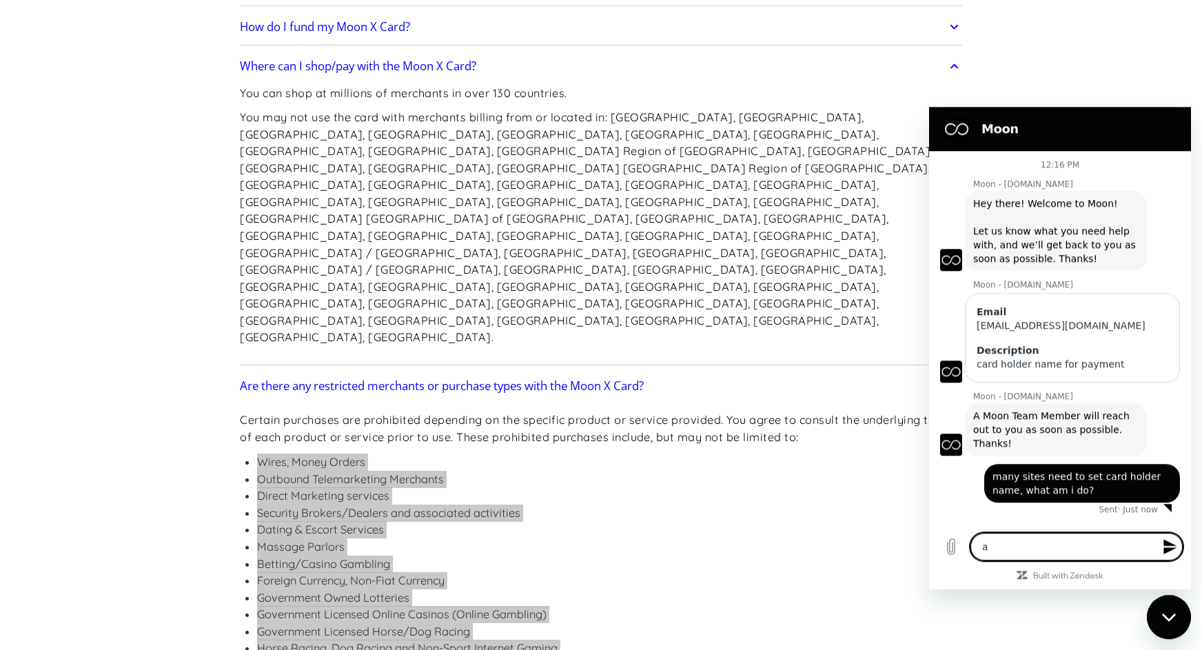
type textarea "x"
type textarea "app"
type textarea "x"
type textarea "appl"
type textarea "x"
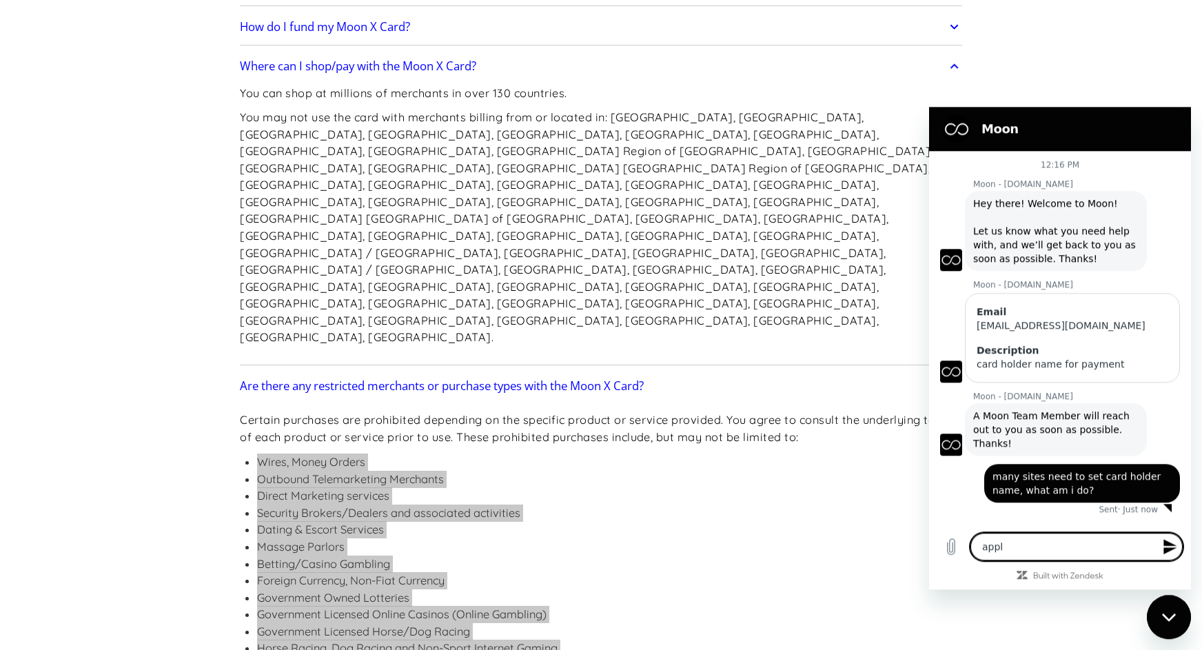
type textarea "apple"
type textarea "x"
type textarea "apple"
type textarea "x"
type textarea "apple p"
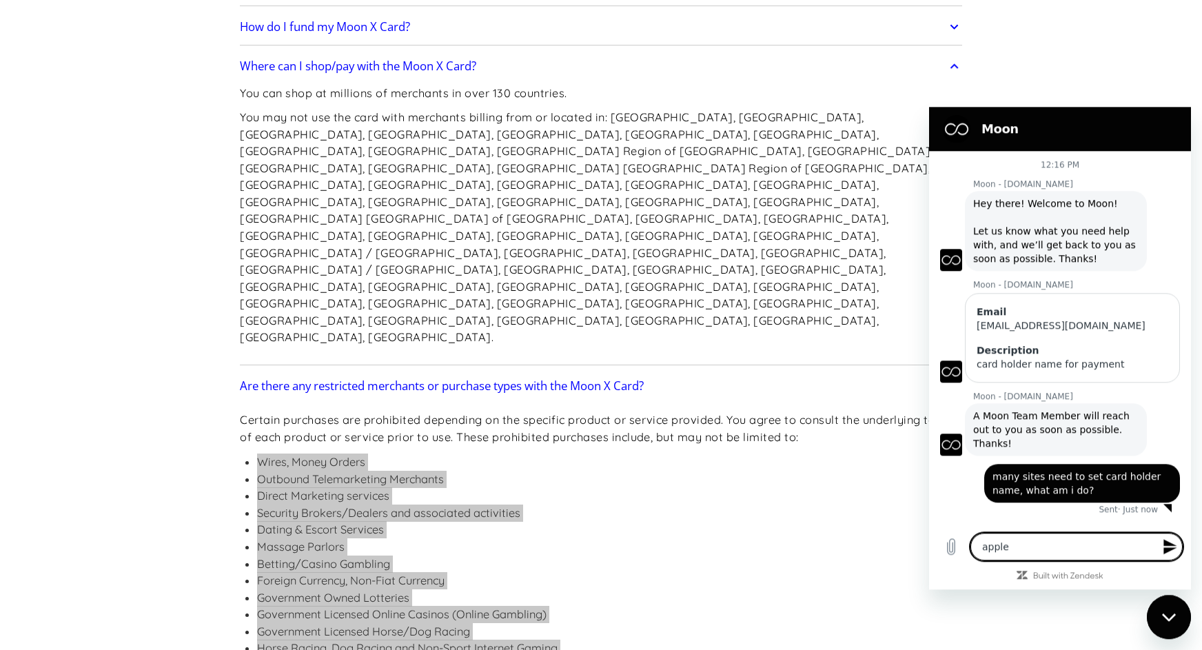
type textarea "x"
type textarea "apple pa"
type textarea "x"
type textarea "apple pay"
type textarea "x"
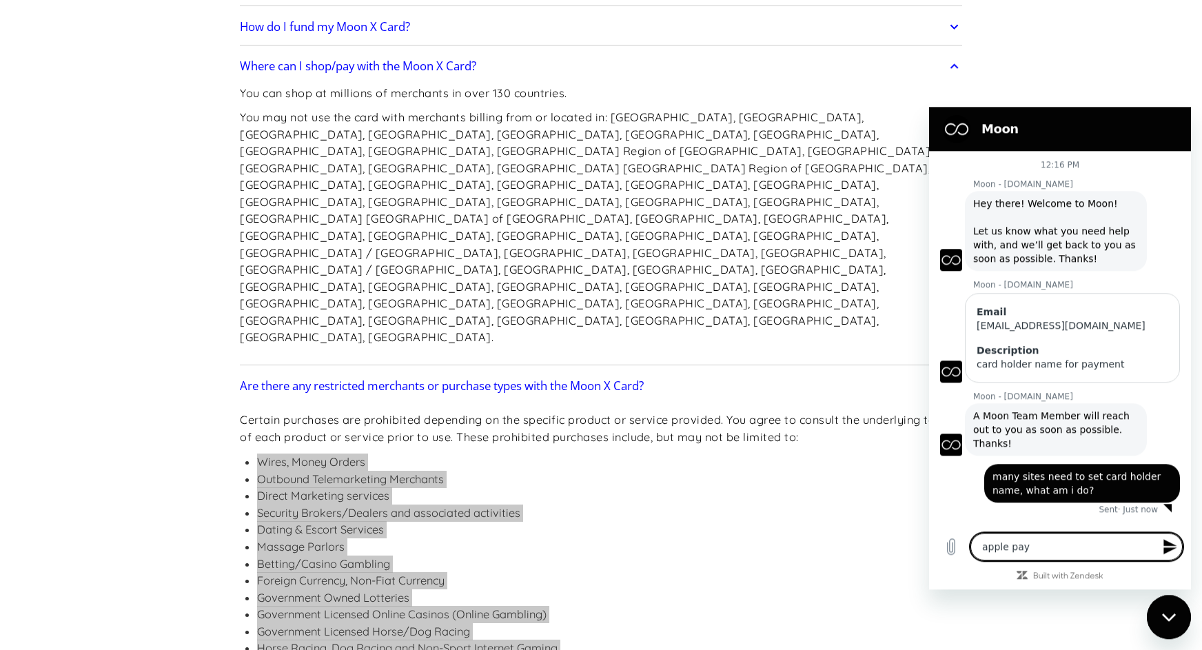
type textarea "apple pay"
type textarea "x"
type textarea "apple pay d"
type textarea "x"
type textarea "apple pay di"
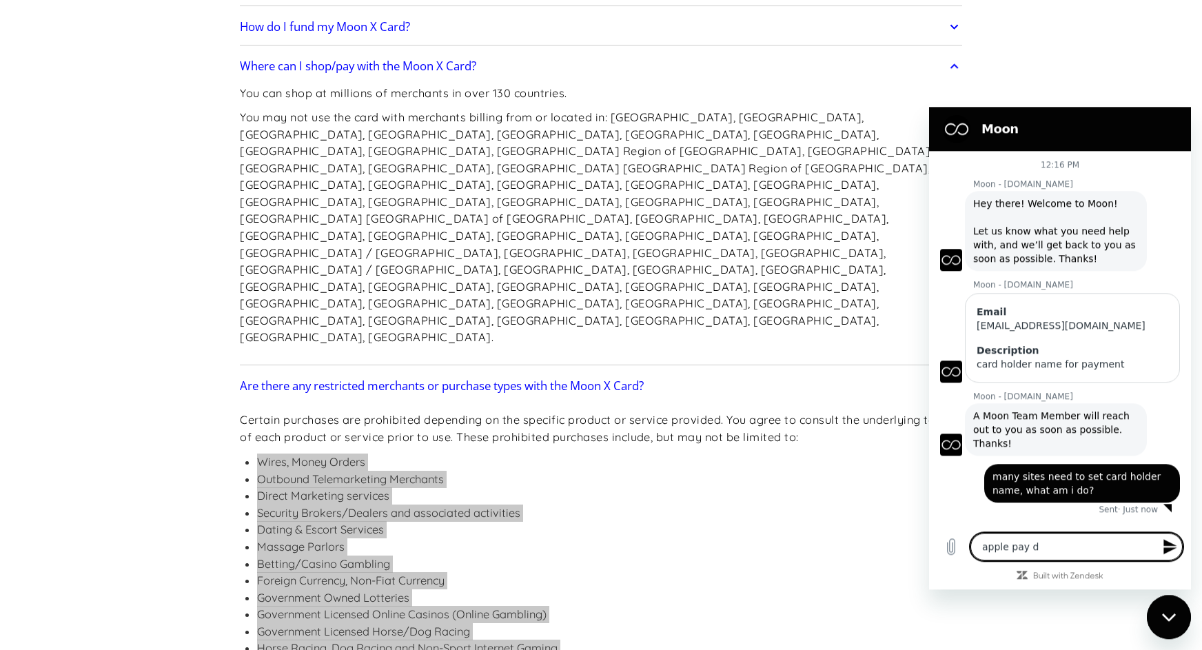
type textarea "x"
type textarea "apple pay did"
type textarea "x"
type textarea "apple pay didi"
type textarea "x"
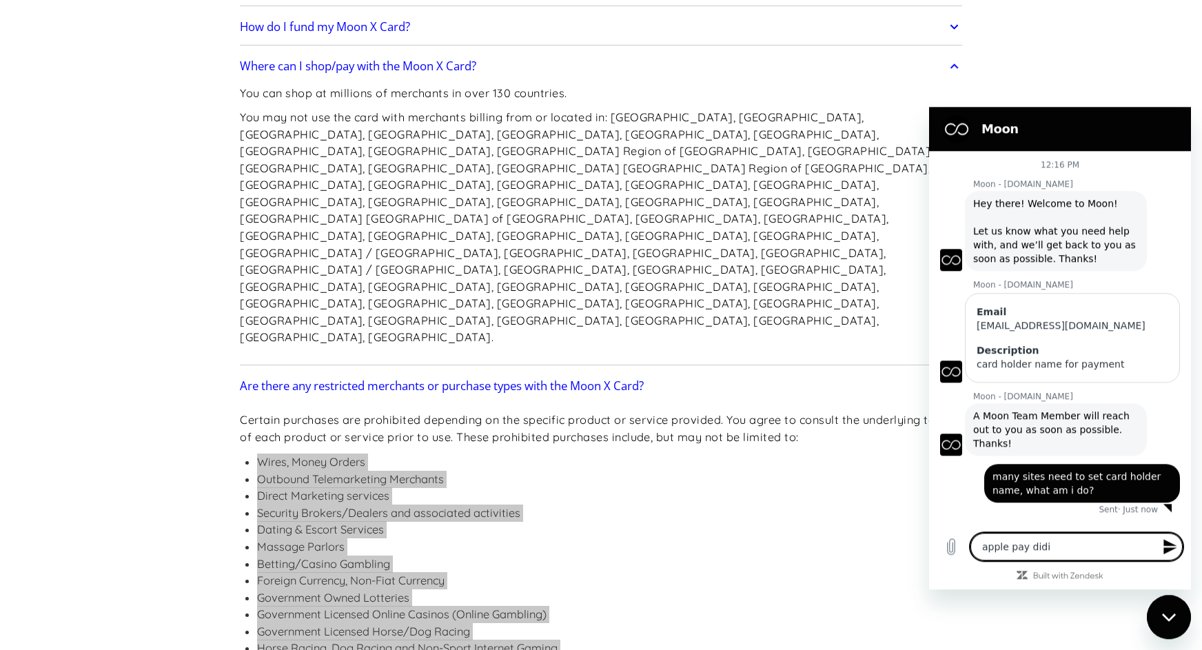
type textarea "apple pay didin"
type textarea "x"
type textarea "apple pay didin'"
type textarea "x"
type textarea "apple pay didin't"
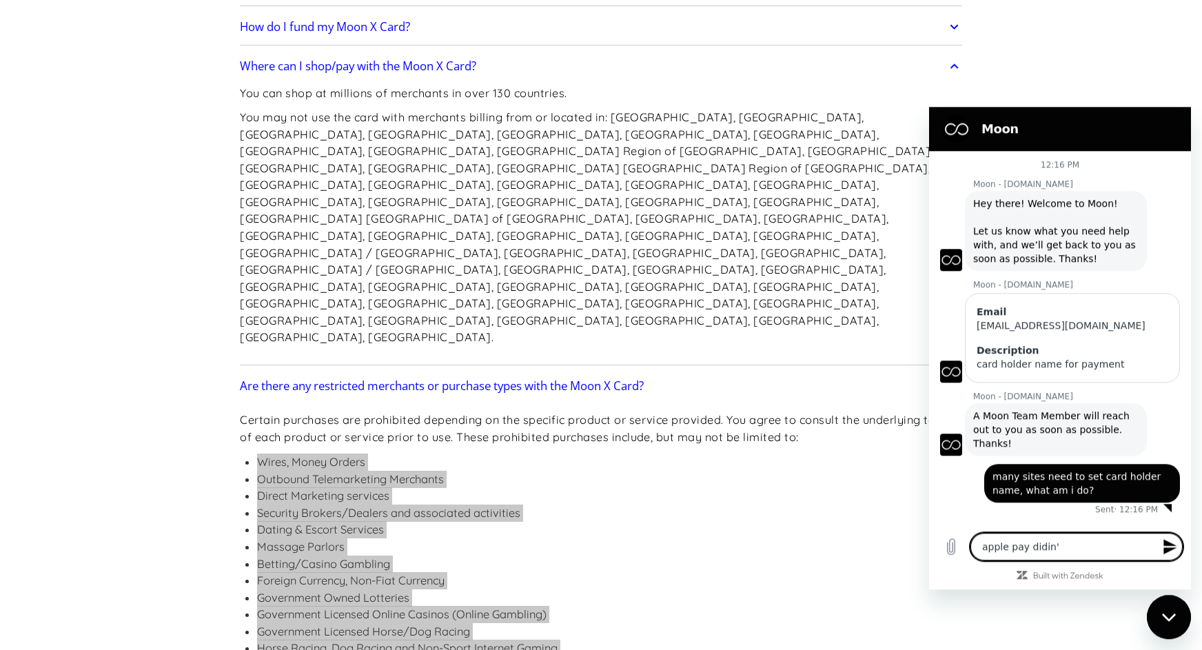
type textarea "x"
type textarea "apple pay didin't"
type textarea "x"
type textarea "apple pay didin't s"
type textarea "x"
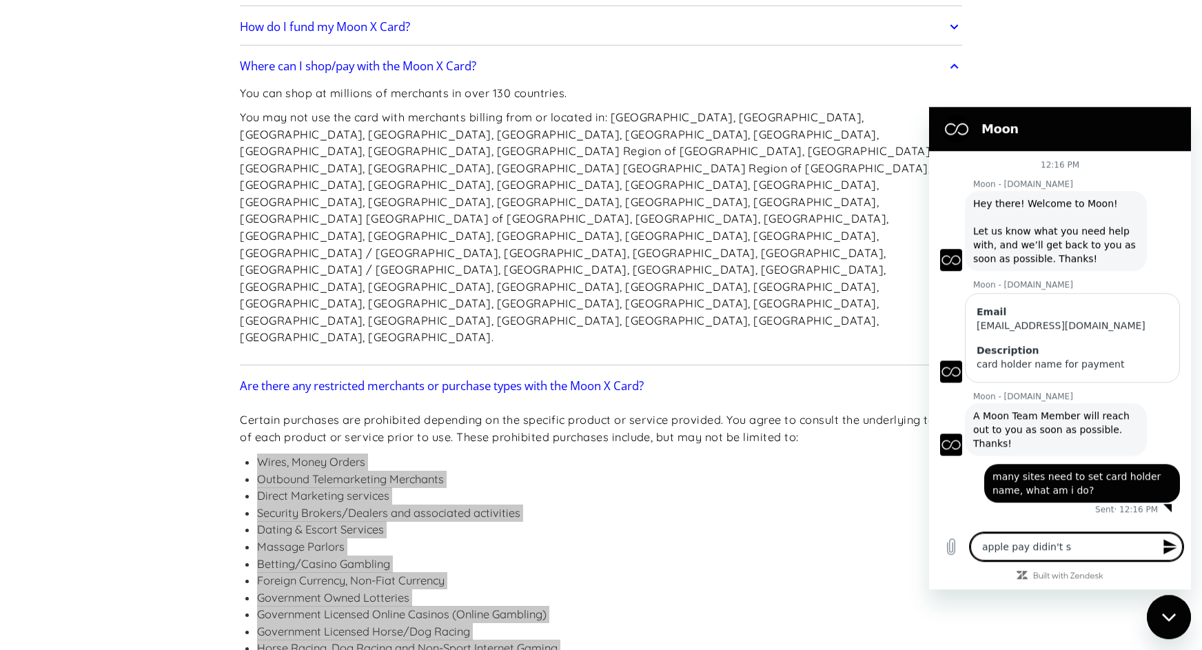
type textarea "apple pay didin't su"
type textarea "x"
type textarea "apple pay didin't sup"
type textarea "x"
type textarea "apple pay didin't supp"
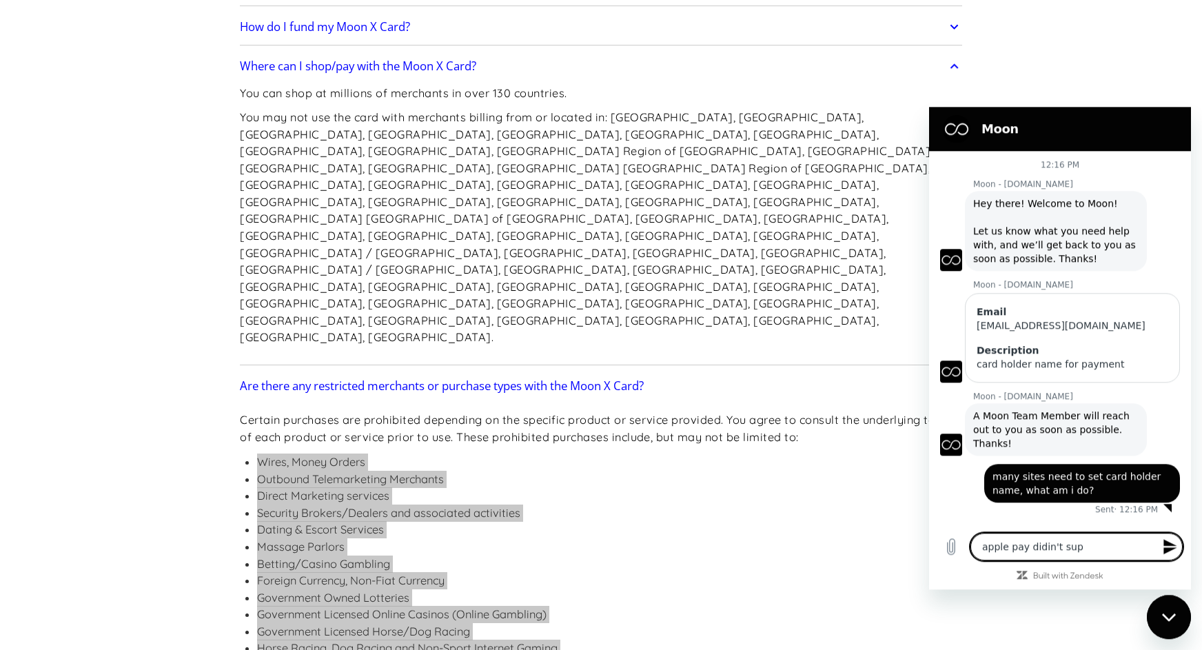
type textarea "x"
type textarea "apple pay didin't suppo"
type textarea "x"
type textarea "apple pay didin't suppor"
type textarea "x"
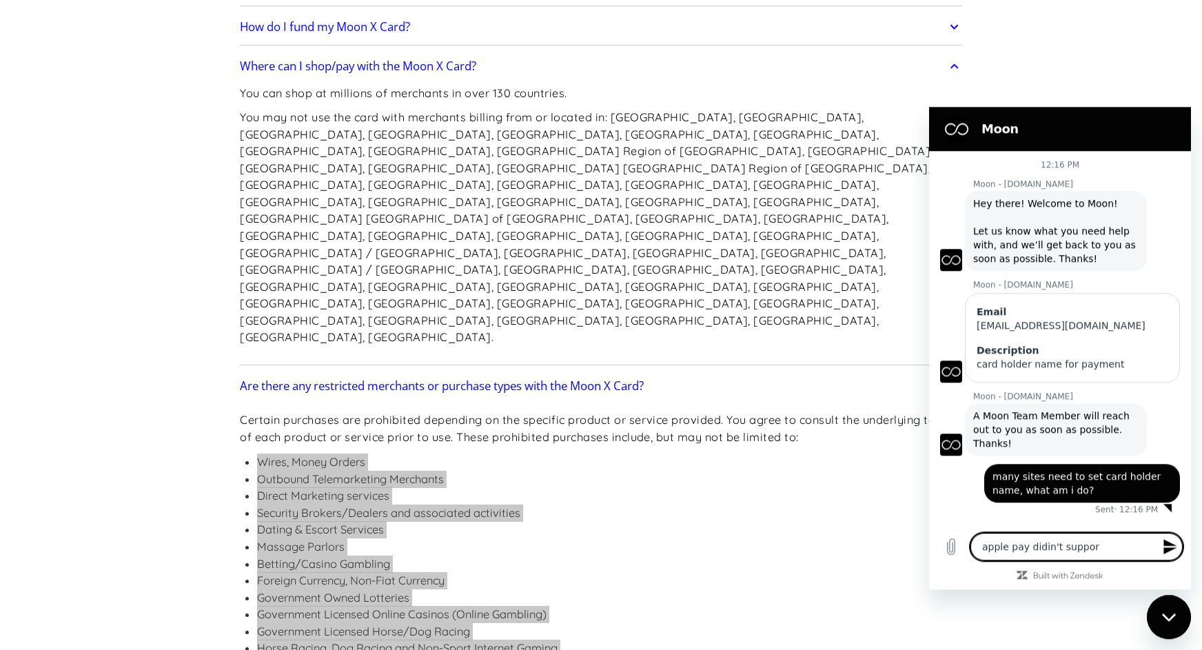
type textarea "apple pay didin't support"
type textarea "x"
type textarea "apple pay didin't support"
type textarea "x"
type textarea "apple pay didin't support t"
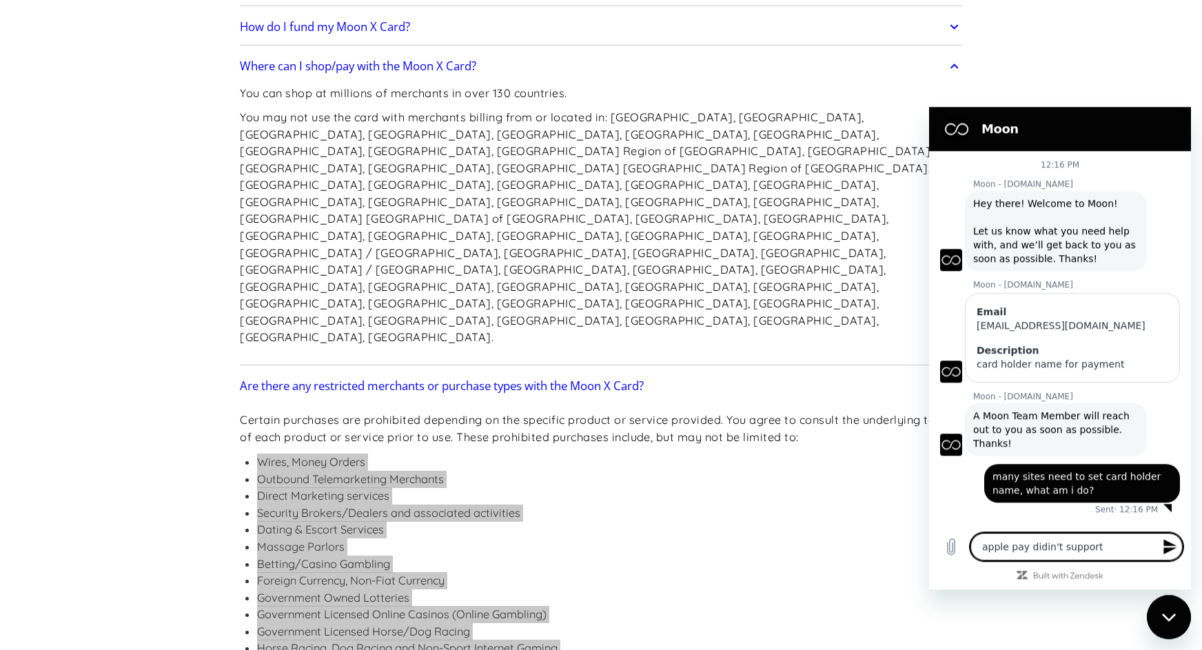
type textarea "x"
type textarea "apple pay didin't support th"
type textarea "x"
type textarea "apple pay didin't support thi"
type textarea "x"
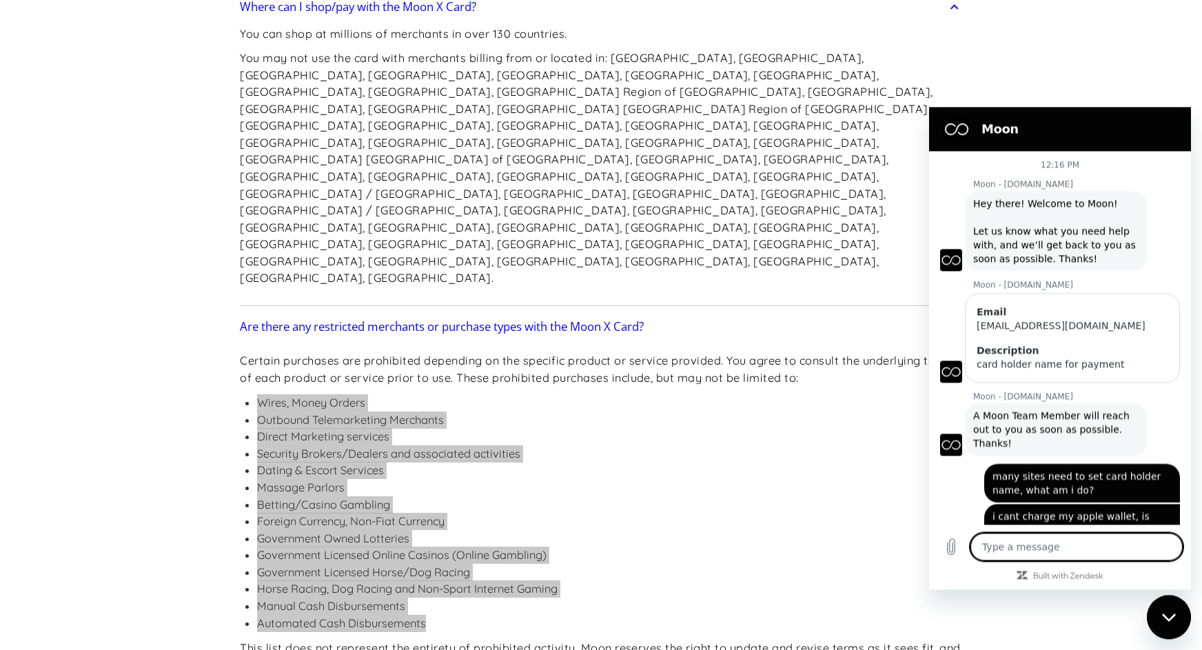
scroll to position [34, 0]
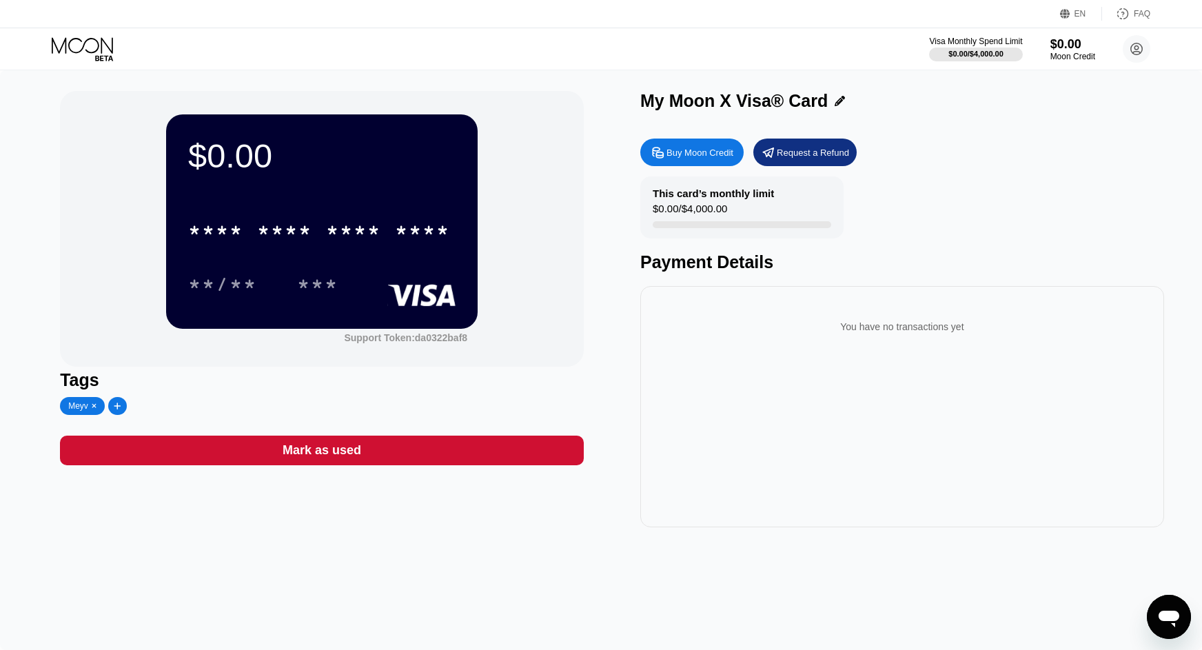
click at [693, 157] on div "Buy Moon Credit" at bounding box center [699, 153] width 67 height 12
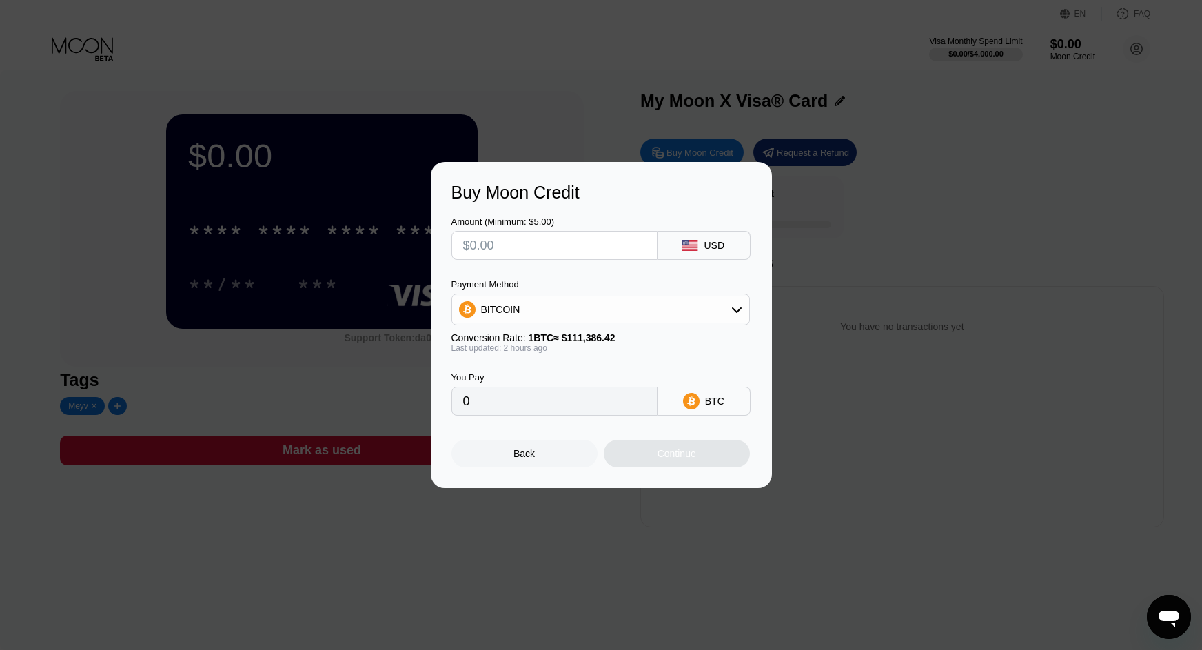
click at [498, 245] on input "text" at bounding box center [554, 246] width 183 height 28
type input "$89"
type input "0.00079525"
type input "$89"
click at [522, 305] on div "BITCOIN" at bounding box center [600, 310] width 297 height 28
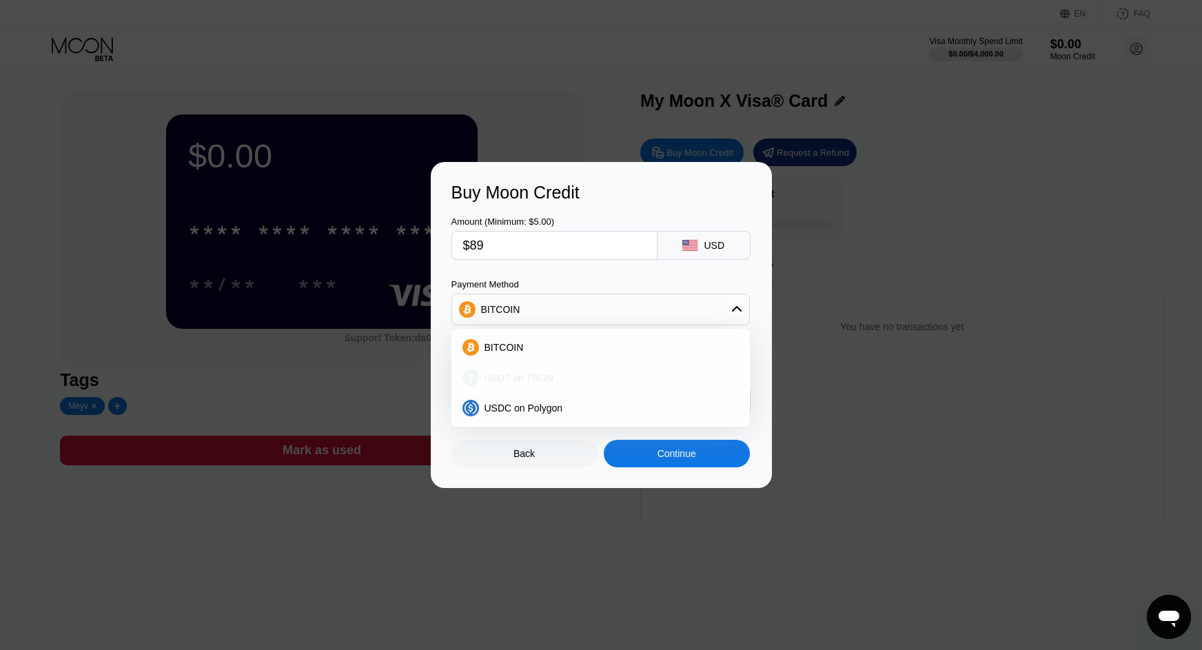
click at [516, 376] on span "USDT on TRON" at bounding box center [519, 377] width 70 height 11
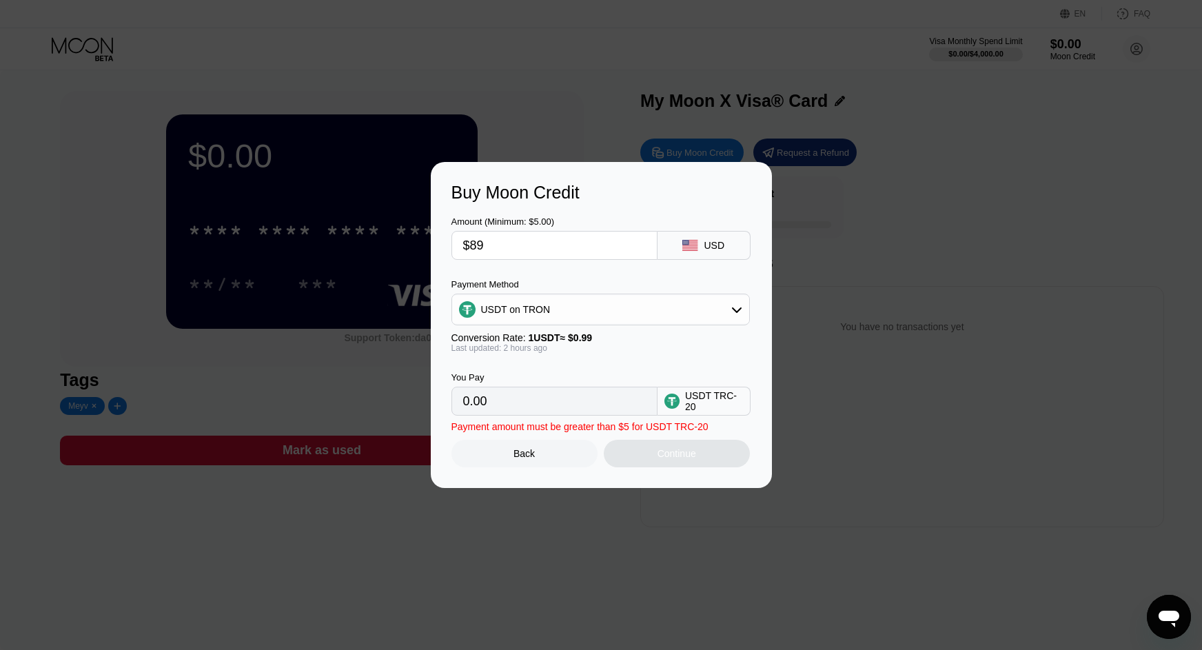
type input "89.90"
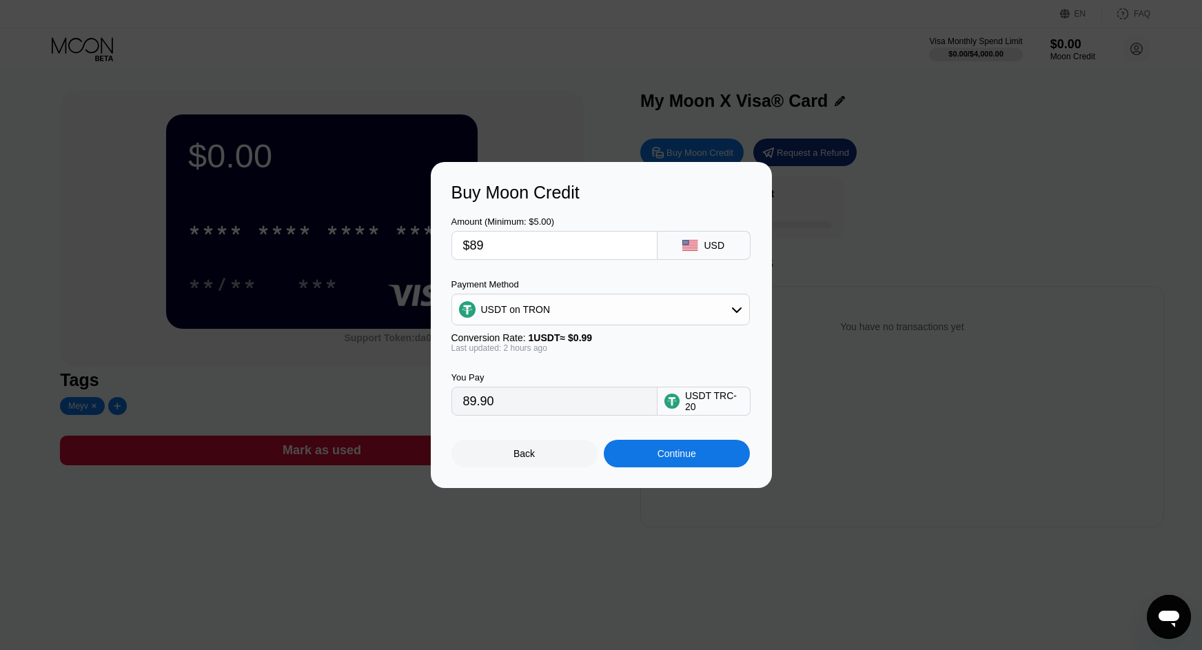
click at [485, 243] on input "$89" at bounding box center [554, 246] width 183 height 28
type input "$91"
type input "91.92"
type input "$90"
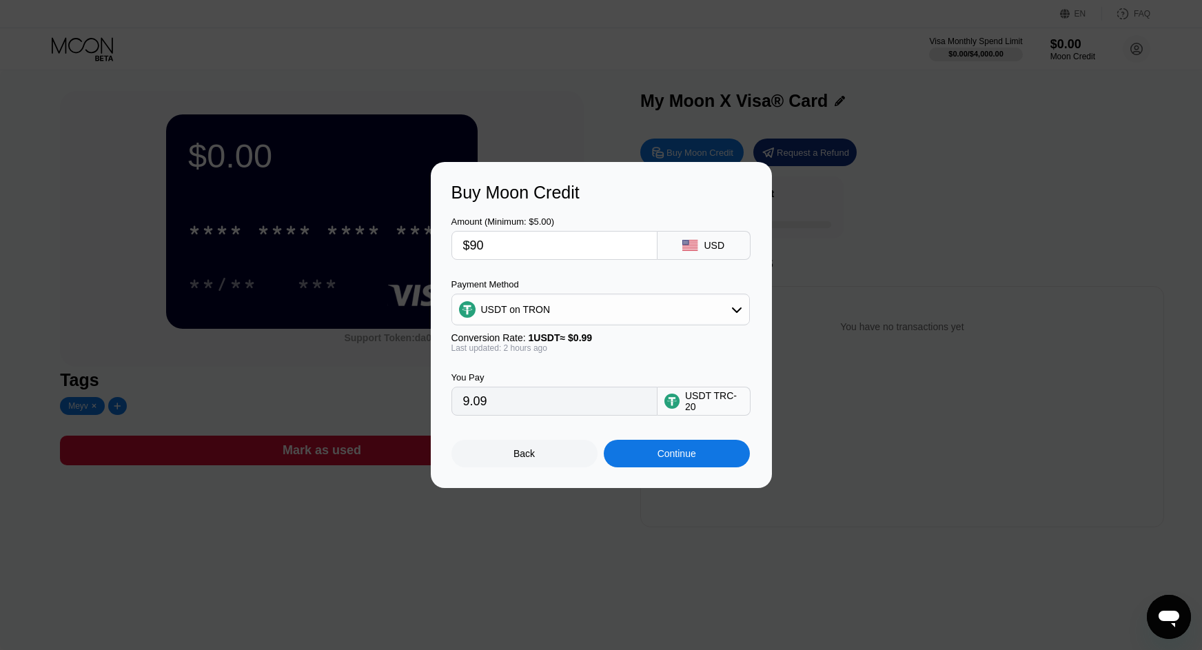
type input "90.91"
type input "$90"
click at [675, 453] on div "Continue" at bounding box center [676, 453] width 39 height 11
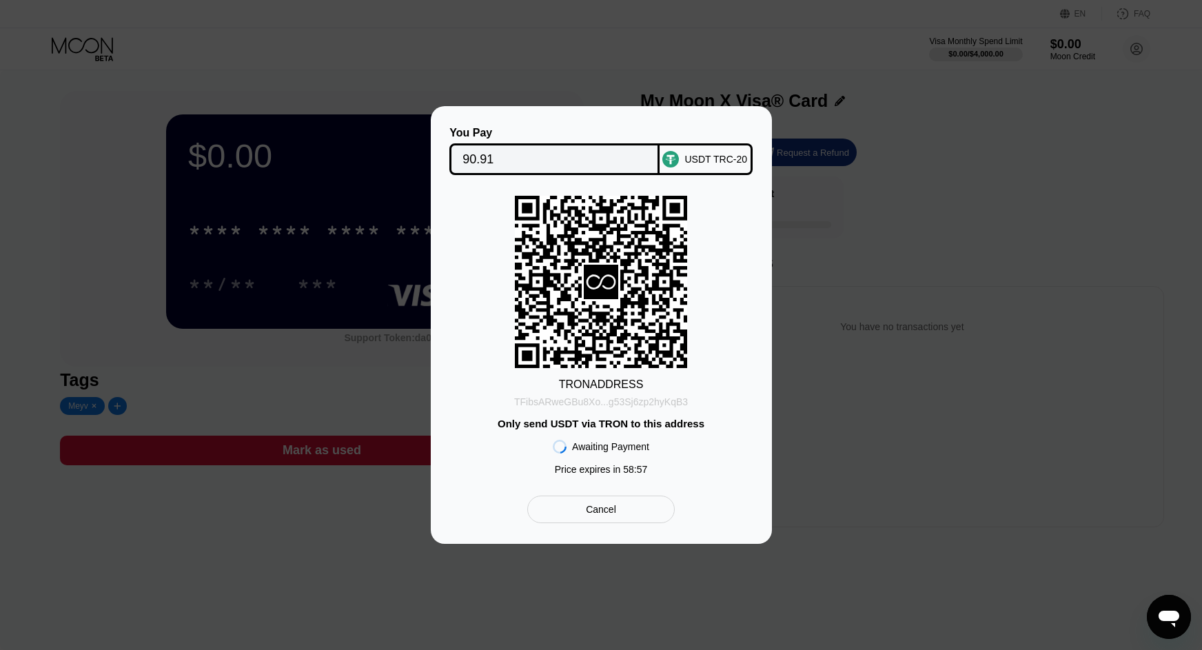
click at [623, 401] on div "TFibsARweGBu8Xo...g53Sj6zp2hyKqB3" at bounding box center [601, 401] width 174 height 11
click at [584, 403] on div "TFibsARweGBu8Xo...g53Sj6zp2hyKqB3" at bounding box center [601, 401] width 174 height 11
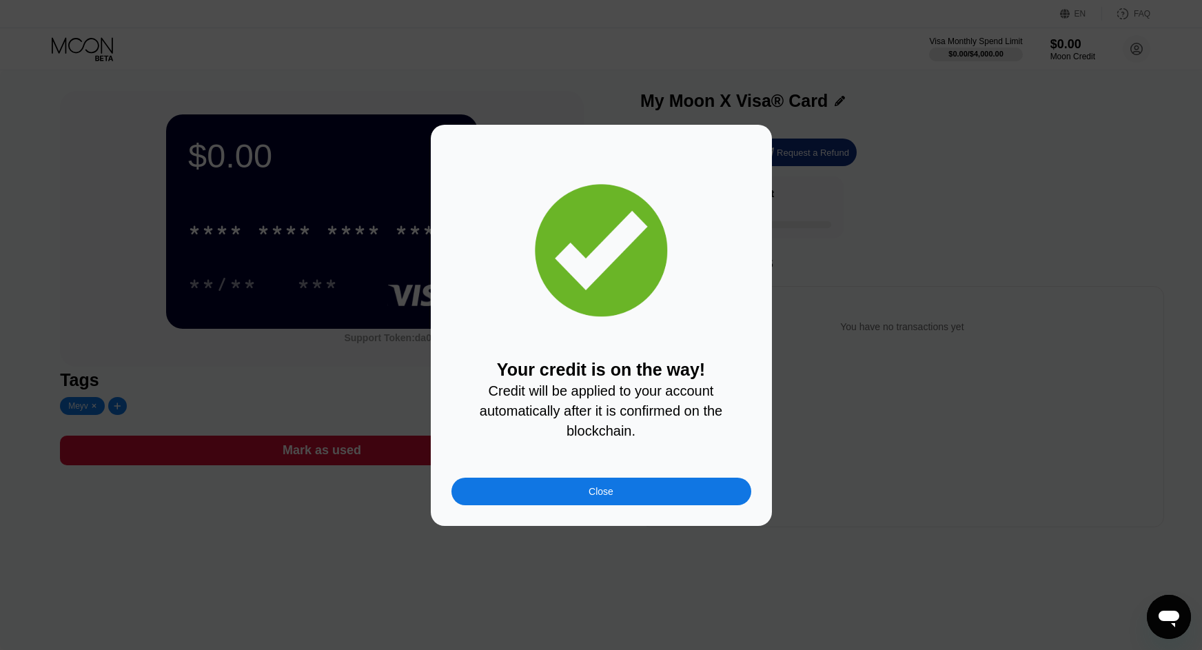
click at [609, 497] on div "Close" at bounding box center [601, 491] width 25 height 11
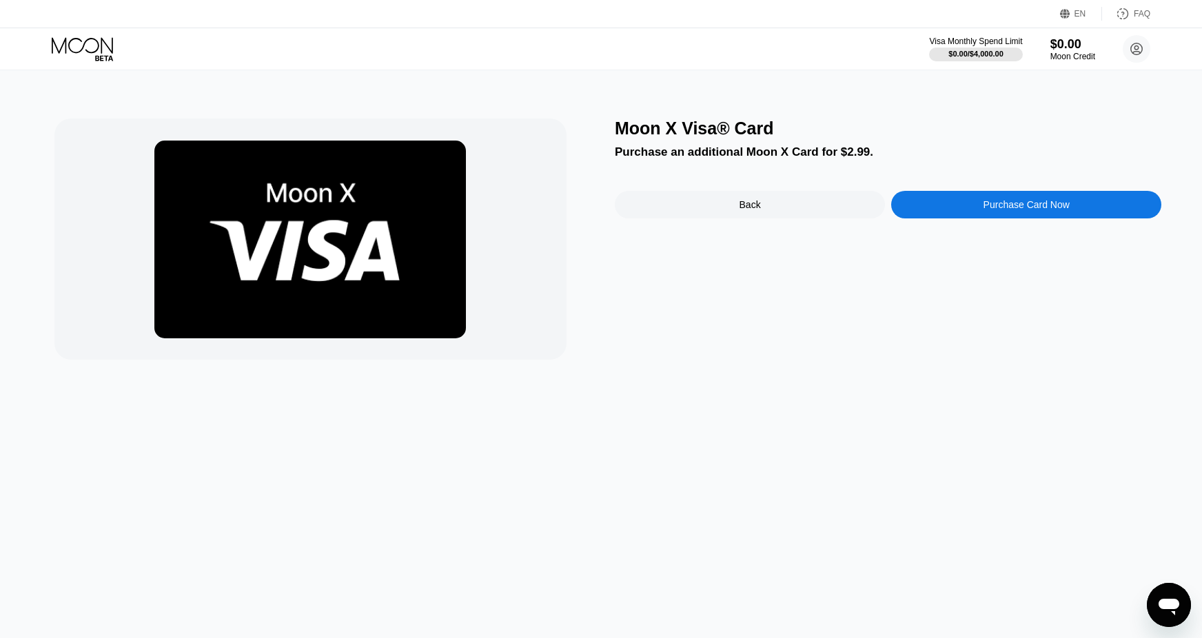
click at [753, 207] on div "Back" at bounding box center [749, 204] width 21 height 11
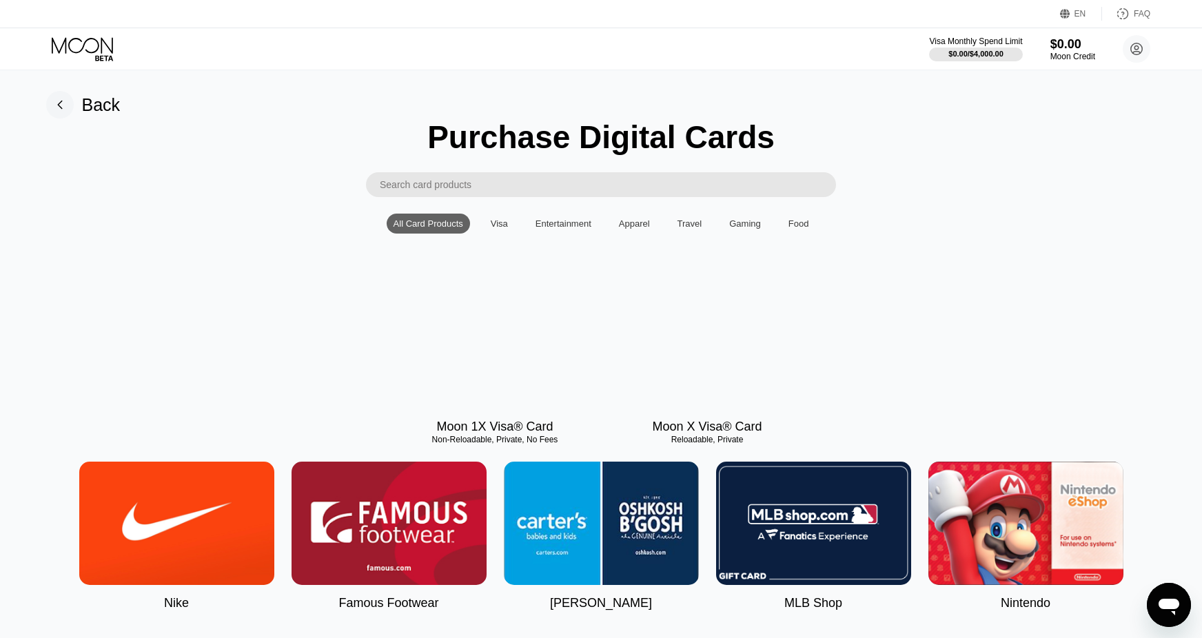
click at [1085, 43] on div "$0.00" at bounding box center [1072, 44] width 45 height 14
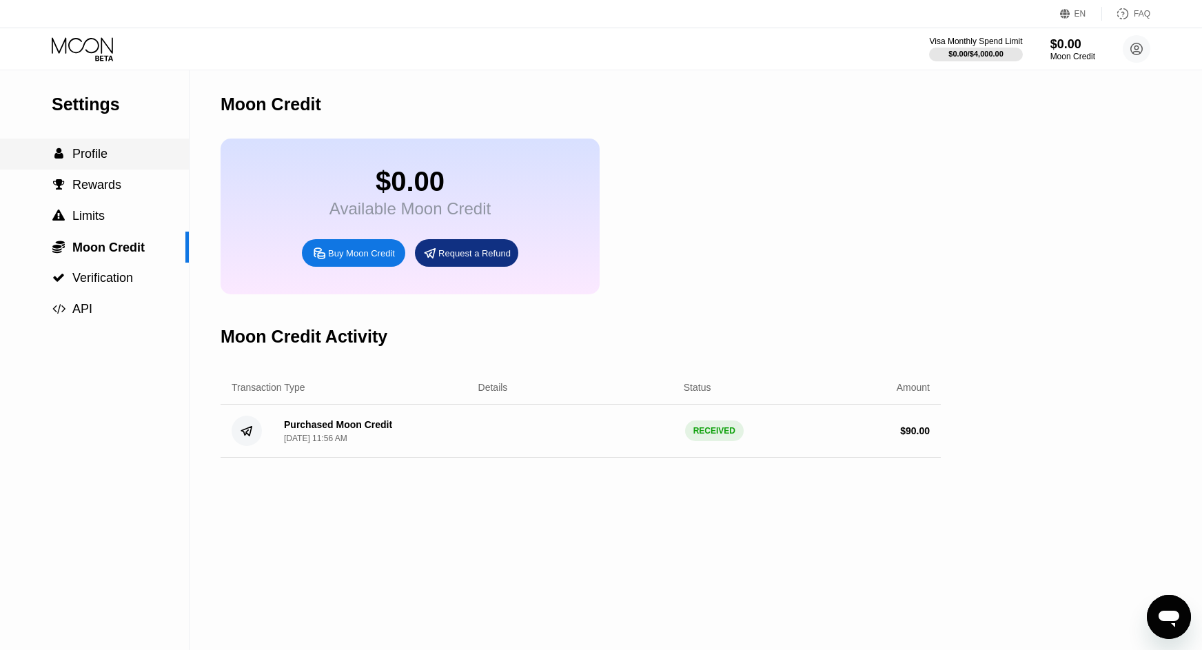
click at [94, 160] on span "Profile" at bounding box center [89, 154] width 35 height 14
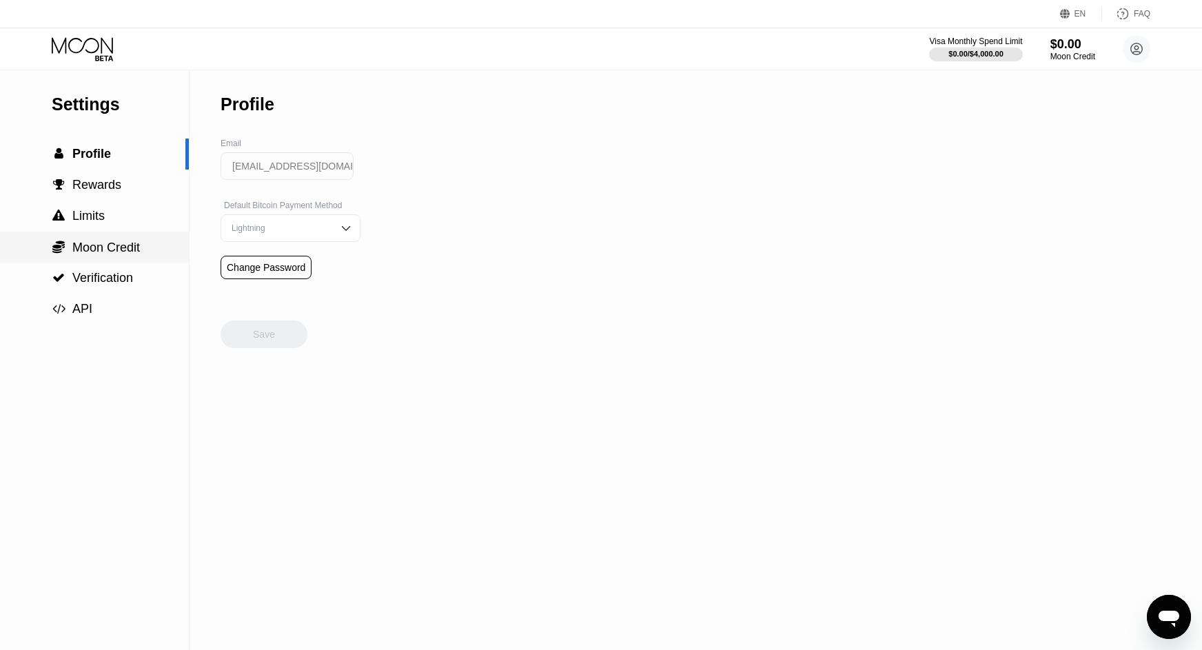
click at [94, 249] on span "Moon Credit" at bounding box center [106, 248] width 68 height 14
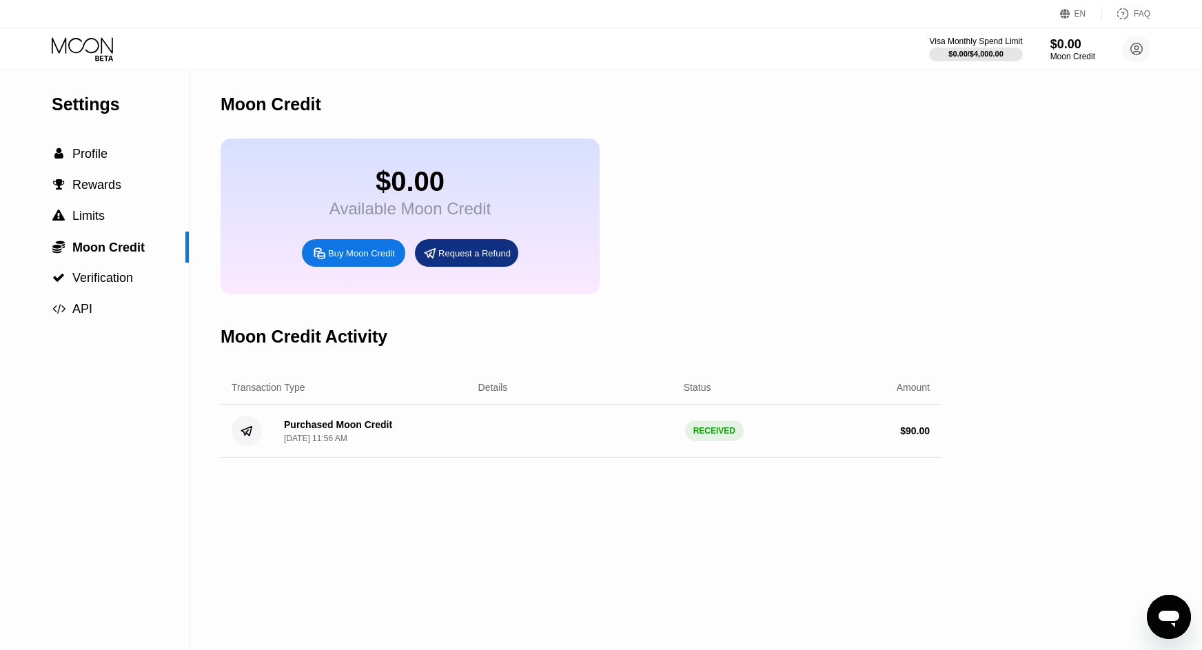
click at [319, 430] on div "Purchased Moon Credit" at bounding box center [338, 424] width 108 height 11
click at [1125, 54] on circle at bounding box center [1137, 49] width 28 height 28
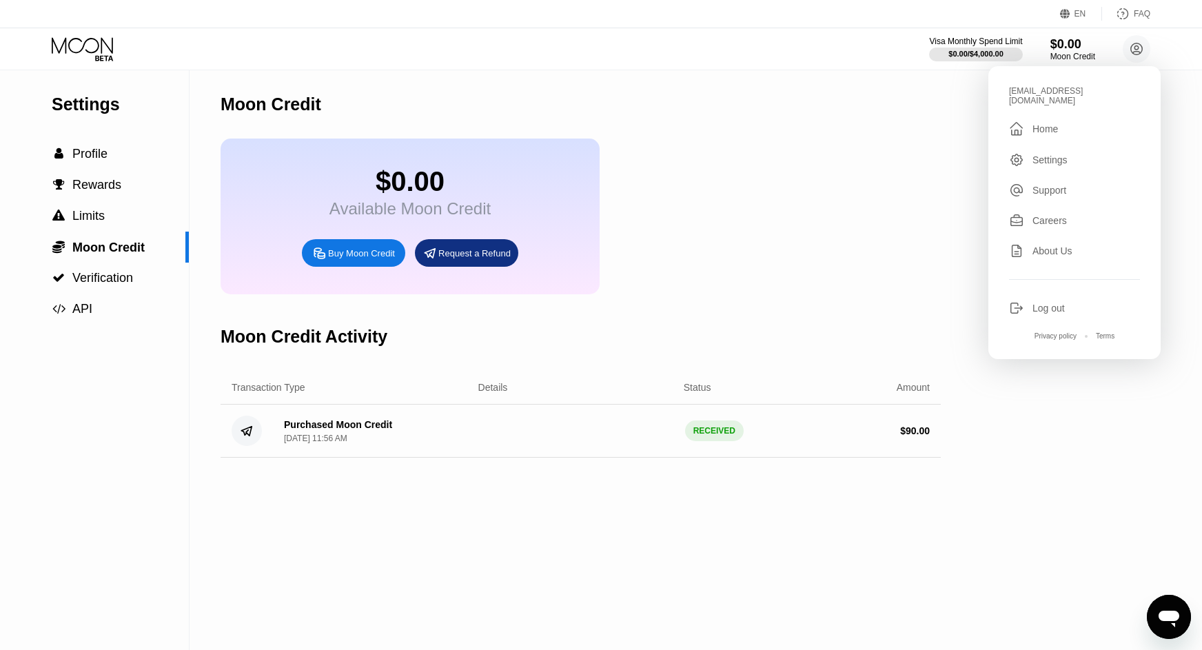
click at [1025, 121] on div "" at bounding box center [1020, 129] width 23 height 17
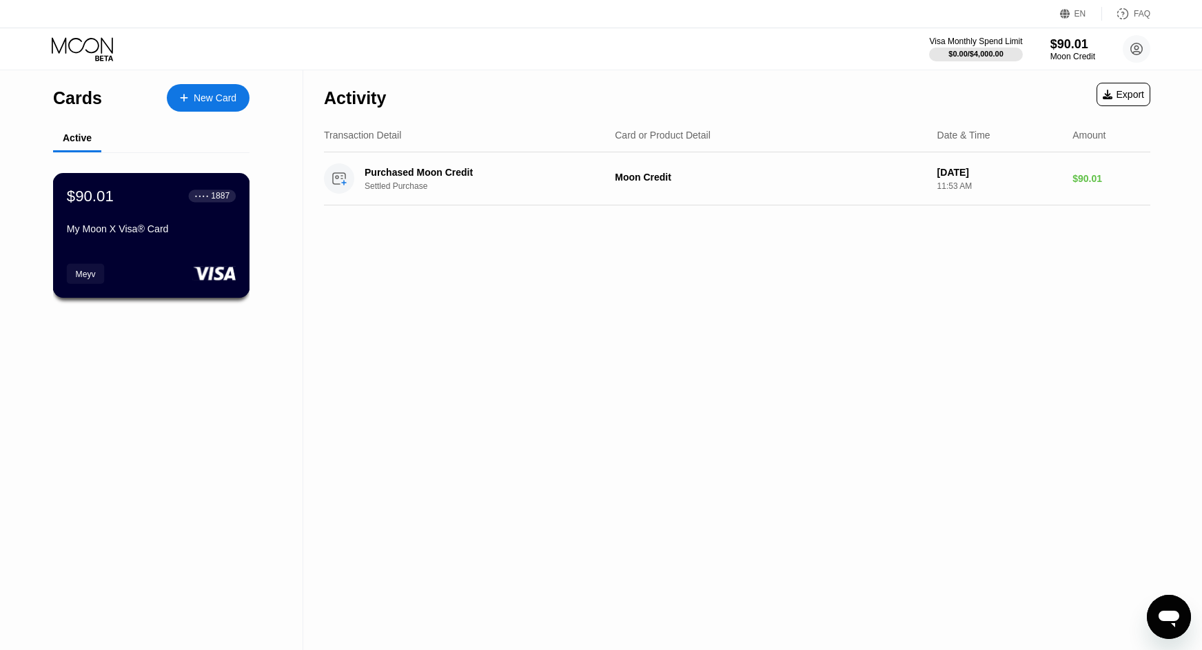
click at [183, 214] on div "$90.01 ● ● ● ● 1887 My Moon X Visa® Card" at bounding box center [151, 213] width 169 height 53
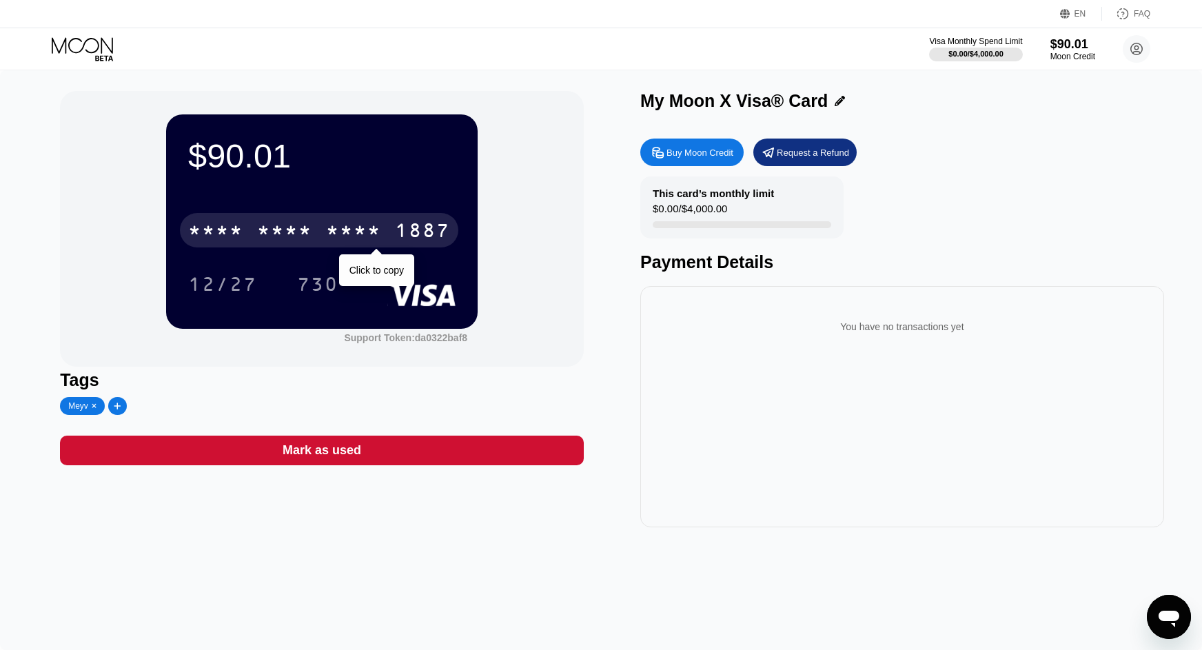
click at [380, 230] on div "* * * *" at bounding box center [353, 232] width 55 height 22
click at [314, 222] on div "4513 6500 2139 1887" at bounding box center [319, 230] width 278 height 34
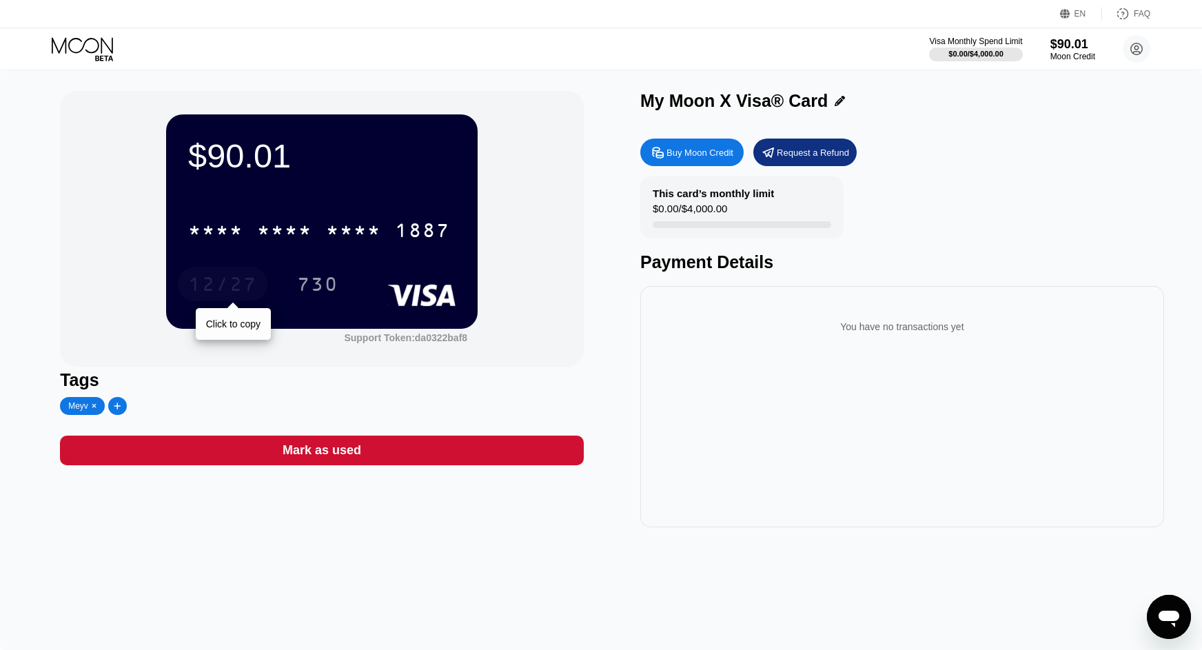
click at [225, 271] on div "12/27" at bounding box center [223, 284] width 90 height 34
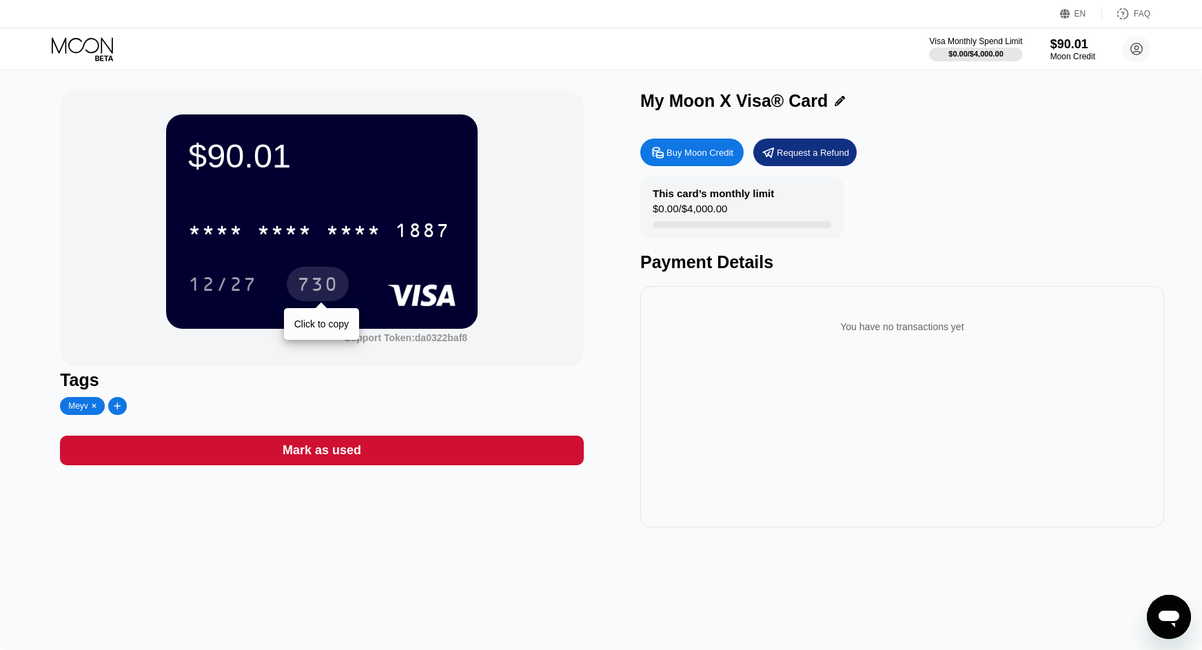
click at [315, 287] on div "730" at bounding box center [317, 286] width 41 height 22
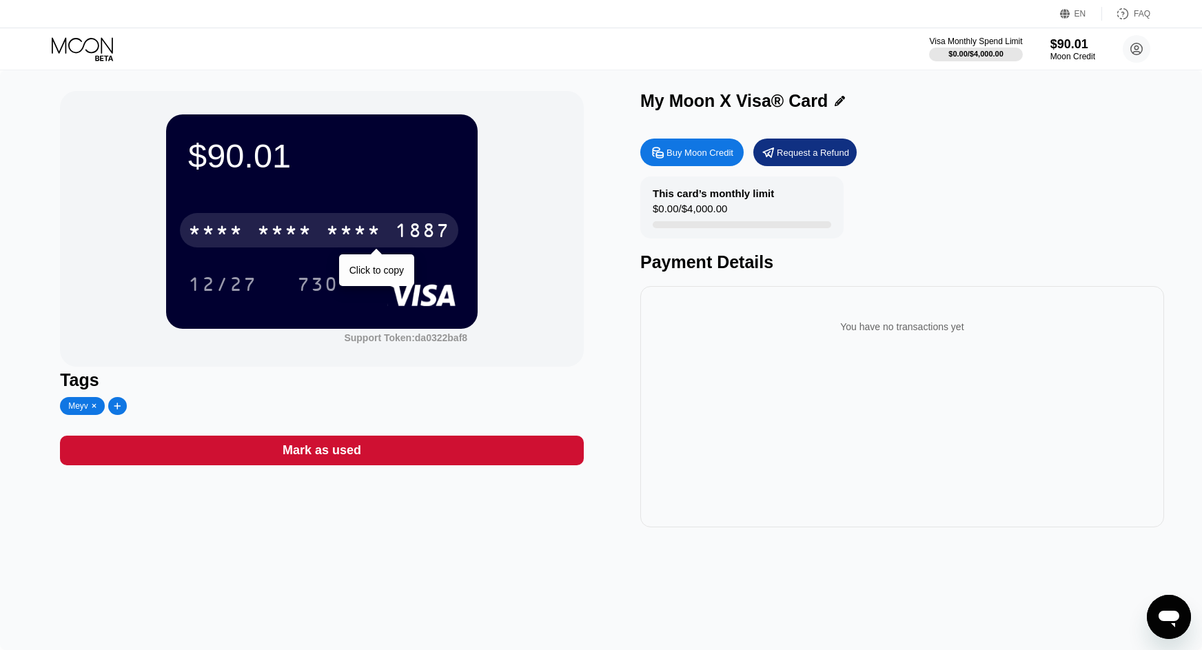
click at [382, 232] on div "* * * * * * * * * * * * 1887" at bounding box center [319, 230] width 278 height 34
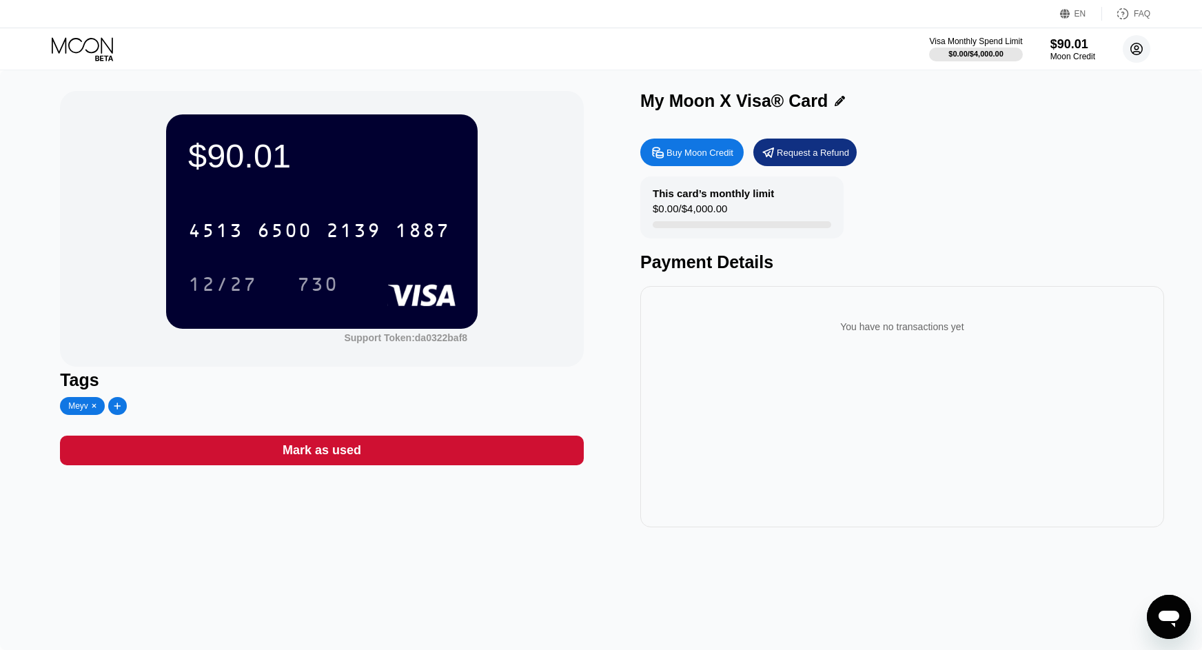
click at [1125, 54] on circle at bounding box center [1137, 49] width 28 height 28
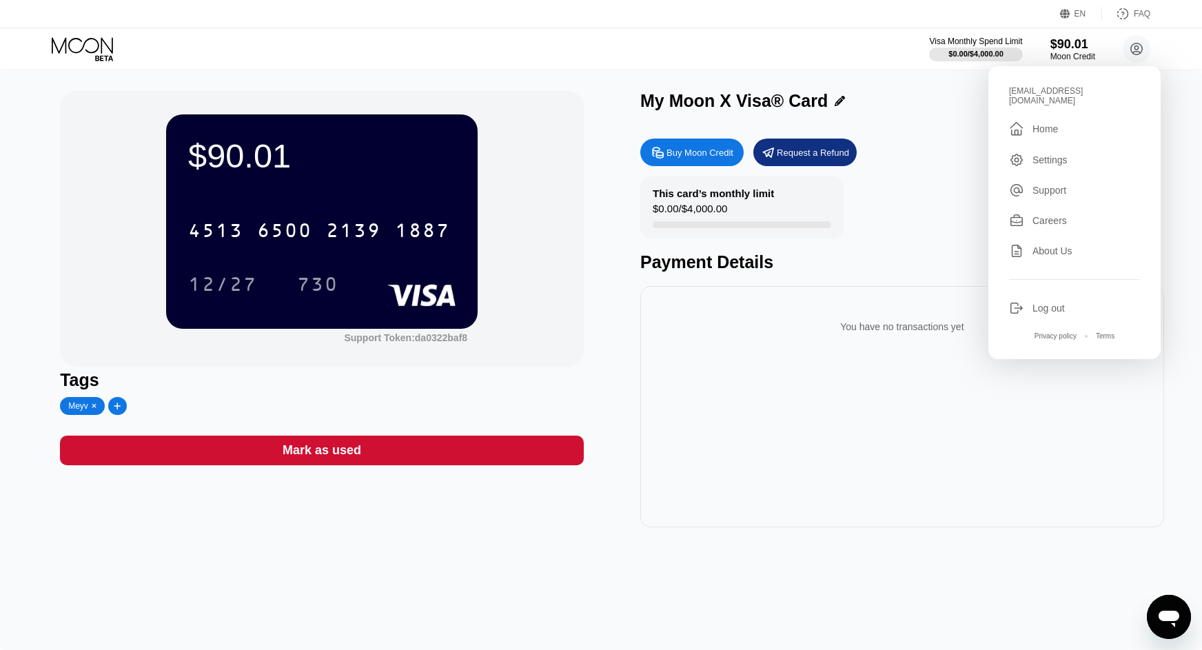
click at [1052, 123] on div "Home" at bounding box center [1044, 128] width 25 height 11
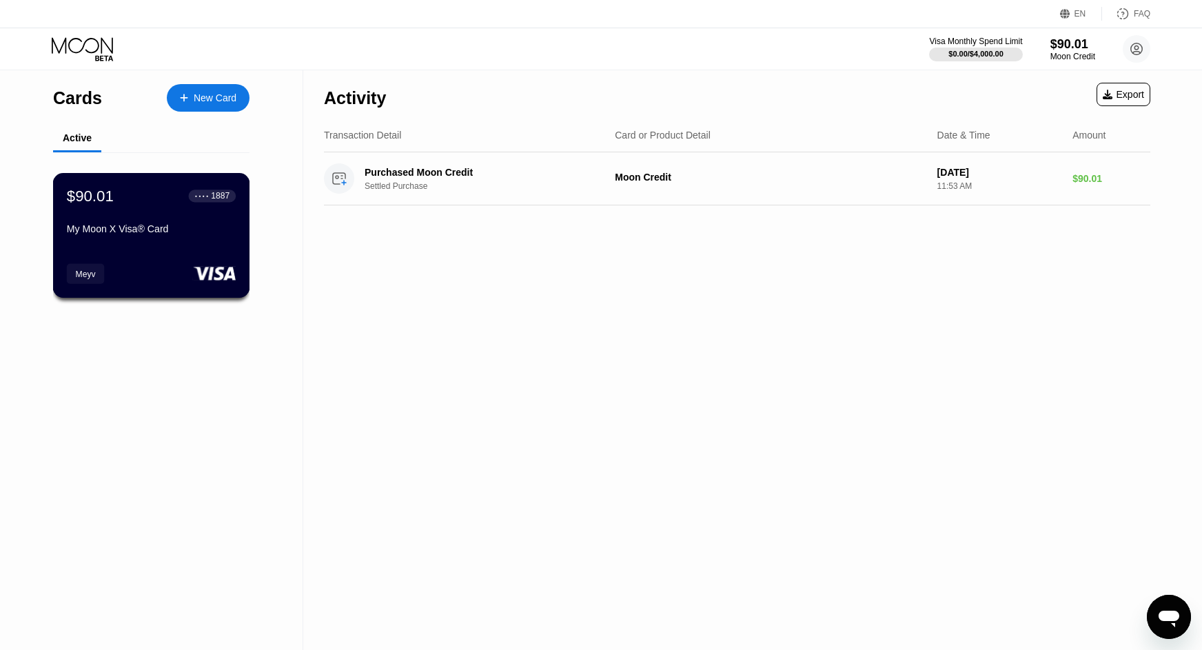
click at [129, 234] on div "My Moon X Visa® Card" at bounding box center [151, 228] width 169 height 11
